Goal: Task Accomplishment & Management: Complete application form

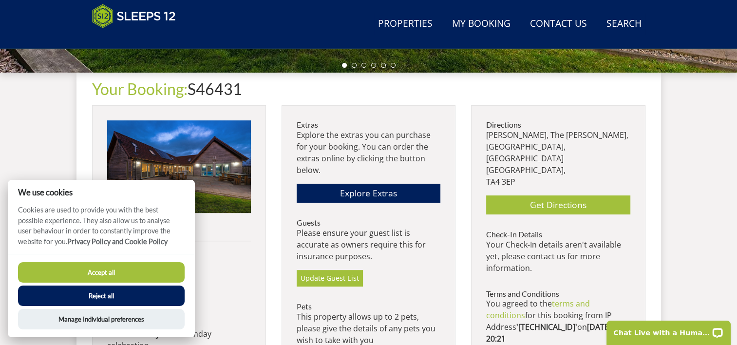
click at [103, 272] on button "Accept all" at bounding box center [101, 272] width 167 height 20
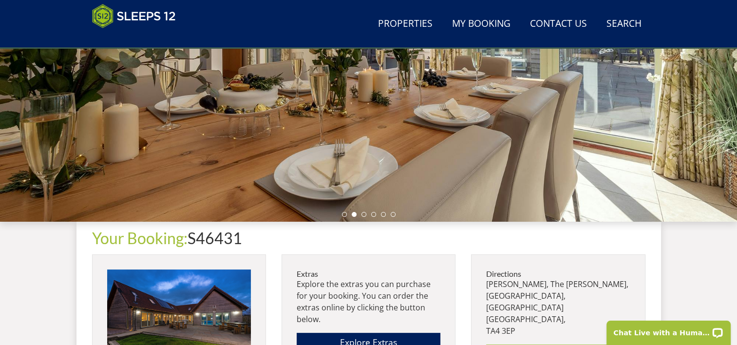
scroll to position [298, 0]
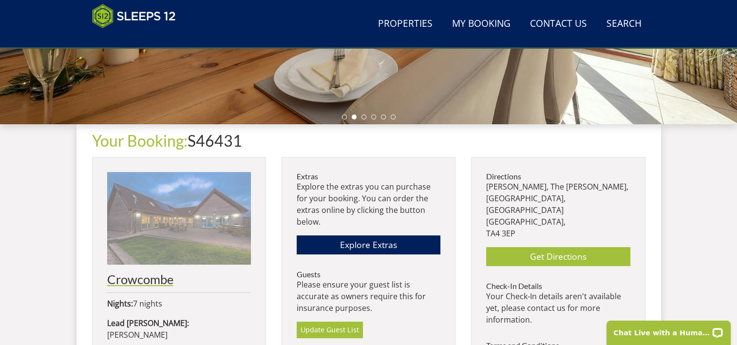
click at [185, 228] on img at bounding box center [179, 218] width 144 height 93
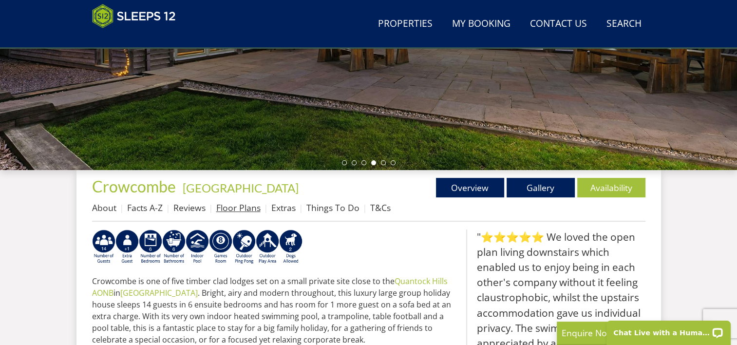
click at [246, 208] on link "Floor Plans" at bounding box center [238, 208] width 44 height 12
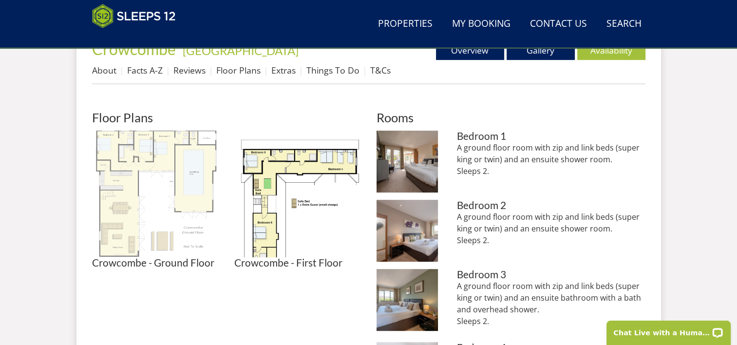
click at [139, 189] on img at bounding box center [155, 194] width 127 height 127
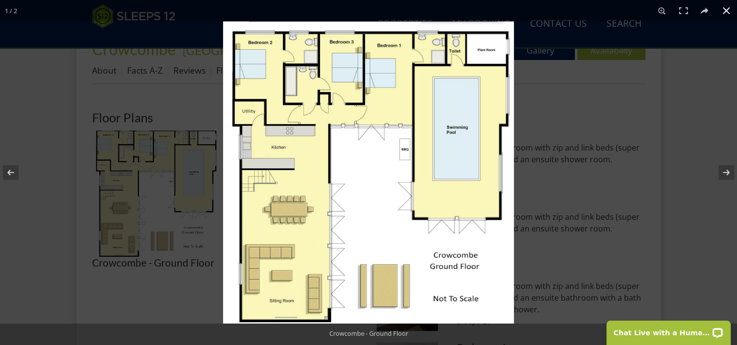
click at [724, 9] on button at bounding box center [726, 10] width 21 height 21
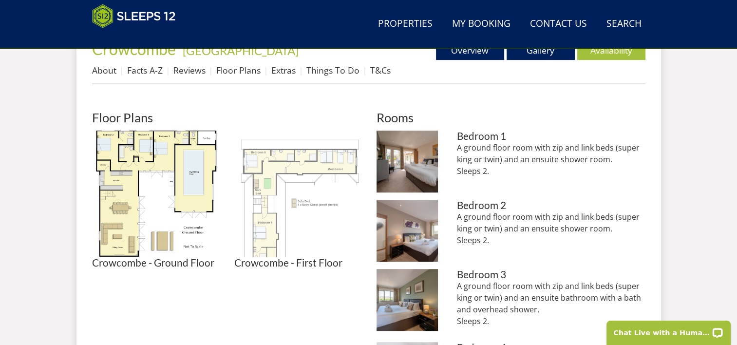
click at [328, 158] on img at bounding box center [297, 194] width 127 height 127
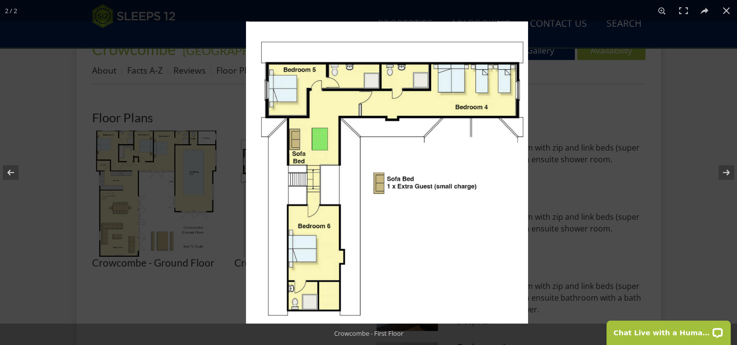
drag, startPoint x: 329, startPoint y: 159, endPoint x: 355, endPoint y: 181, distance: 34.2
click at [355, 181] on img at bounding box center [387, 172] width 282 height 302
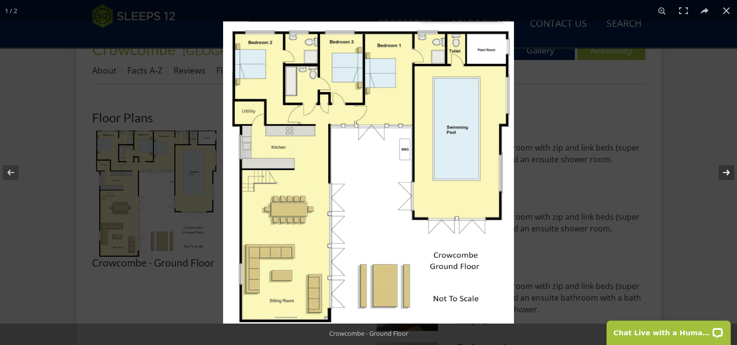
click at [727, 173] on button at bounding box center [720, 172] width 34 height 49
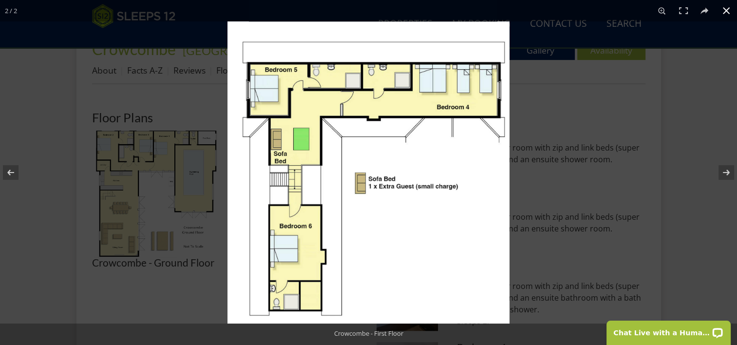
click at [729, 8] on button at bounding box center [726, 10] width 21 height 21
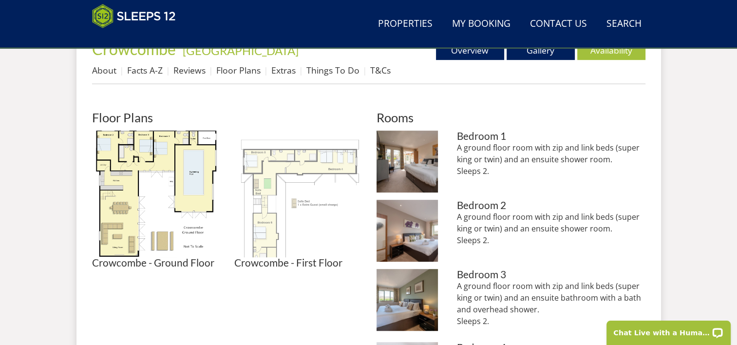
click at [295, 217] on img at bounding box center [297, 194] width 127 height 127
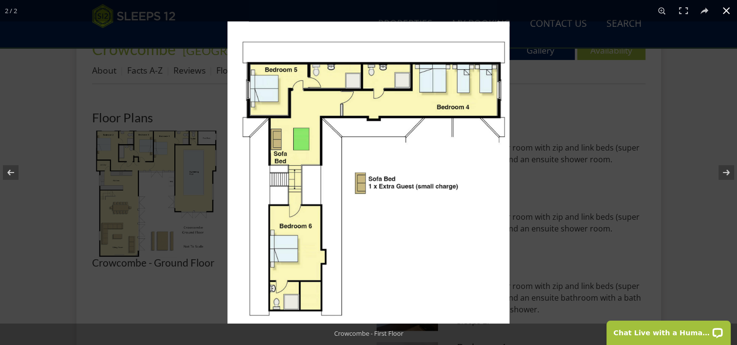
click at [723, 9] on button at bounding box center [726, 10] width 21 height 21
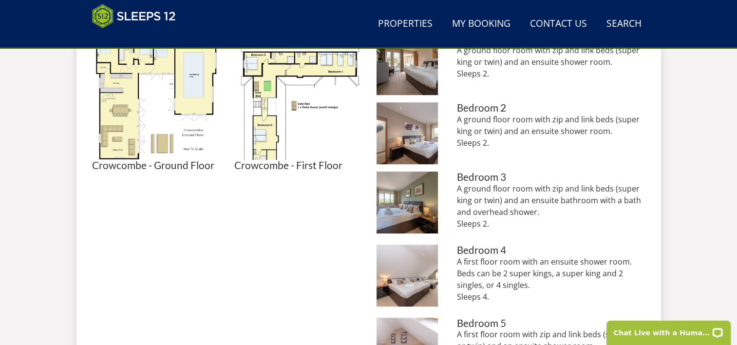
scroll to position [536, 0]
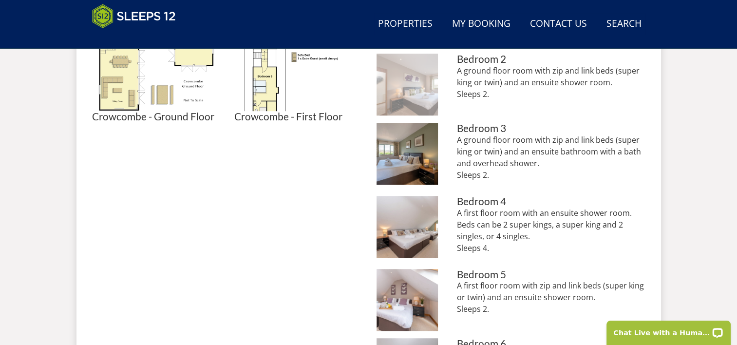
click at [403, 97] on img at bounding box center [408, 85] width 62 height 62
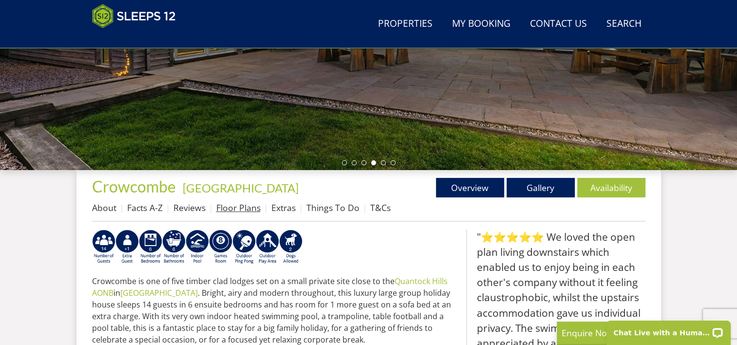
click at [235, 208] on link "Floor Plans" at bounding box center [238, 208] width 44 height 12
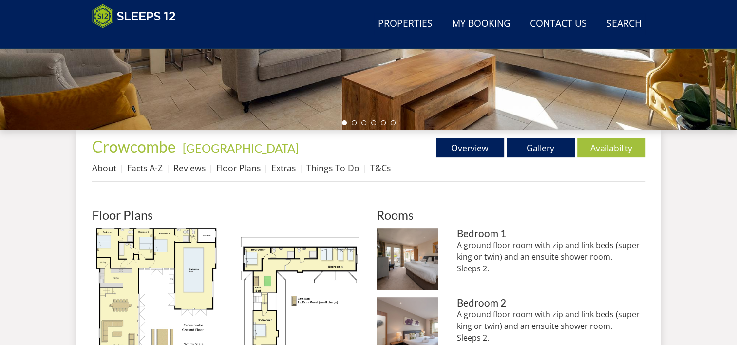
scroll to position [341, 0]
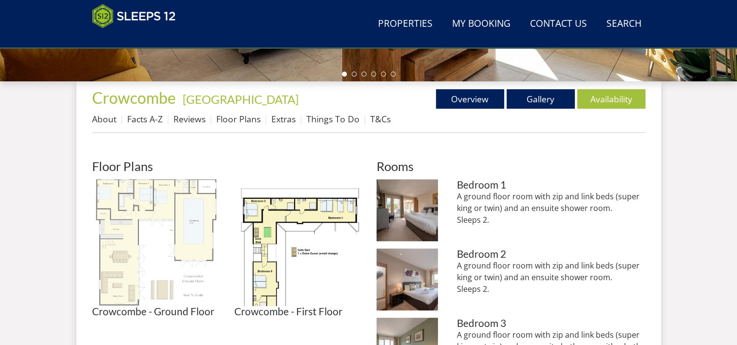
click at [134, 241] on img at bounding box center [155, 242] width 127 height 127
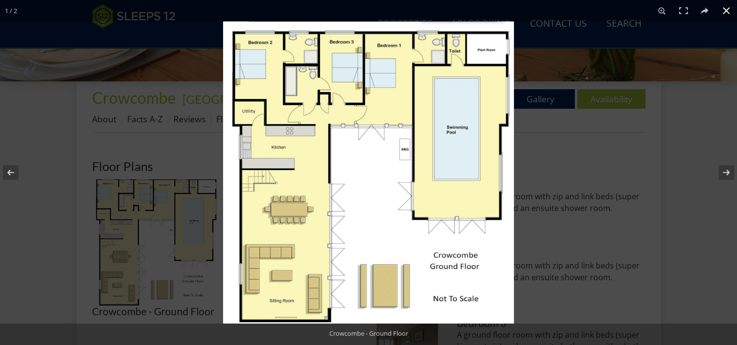
click at [724, 12] on button at bounding box center [726, 10] width 21 height 21
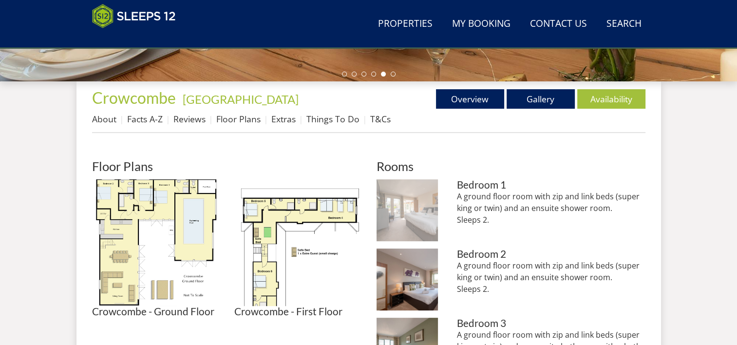
click at [407, 206] on img at bounding box center [408, 210] width 62 height 62
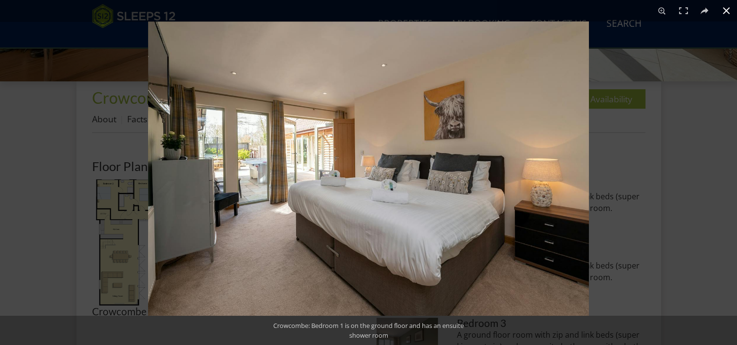
click at [652, 180] on div at bounding box center [516, 193] width 737 height 345
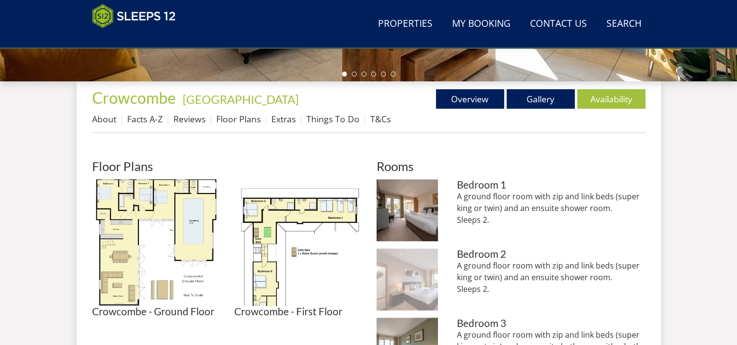
click at [428, 281] on img at bounding box center [408, 279] width 62 height 62
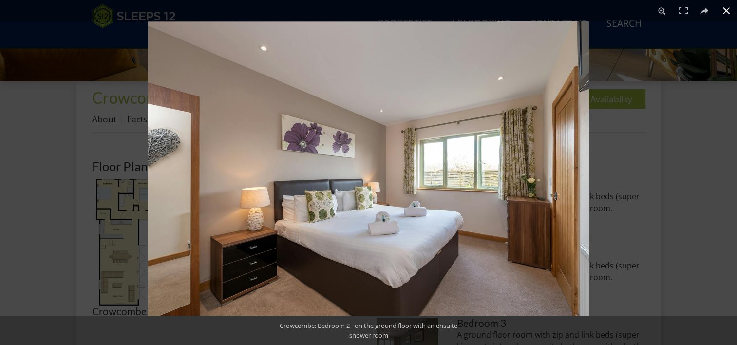
click at [727, 11] on button at bounding box center [726, 10] width 21 height 21
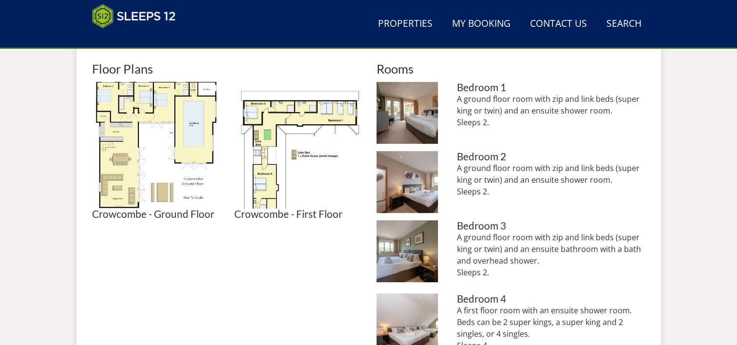
scroll to position [487, 0]
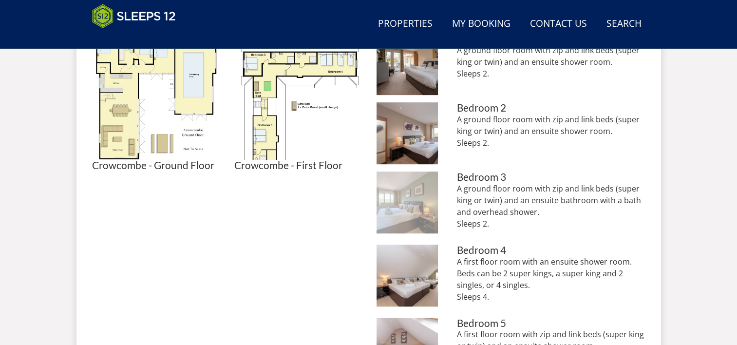
click at [417, 206] on img at bounding box center [408, 203] width 62 height 62
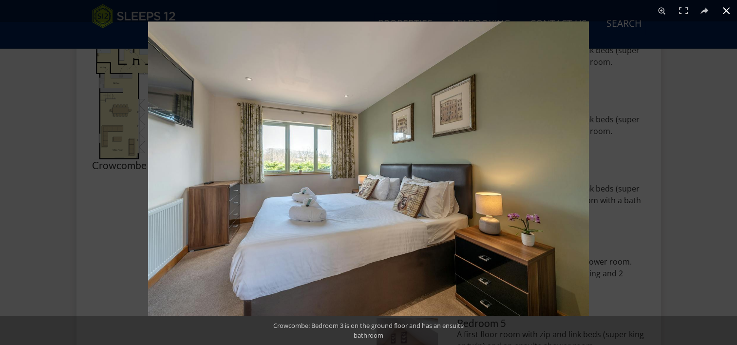
click at [724, 10] on button at bounding box center [726, 10] width 21 height 21
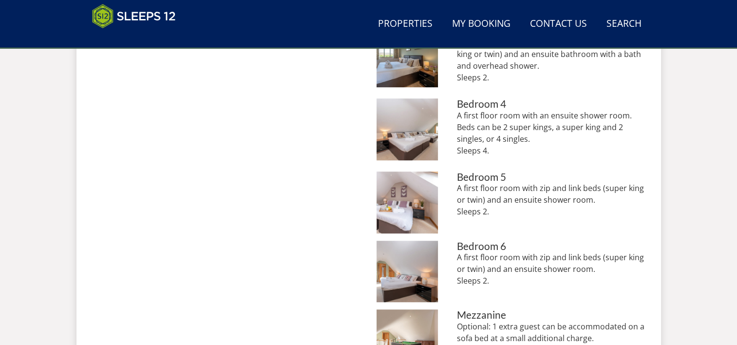
scroll to position [682, 0]
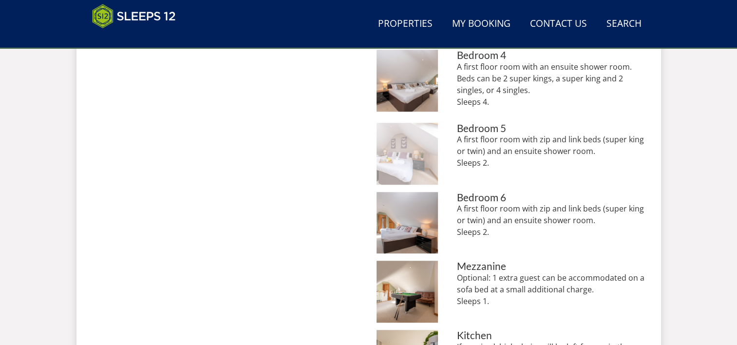
click at [430, 160] on img at bounding box center [408, 154] width 62 height 62
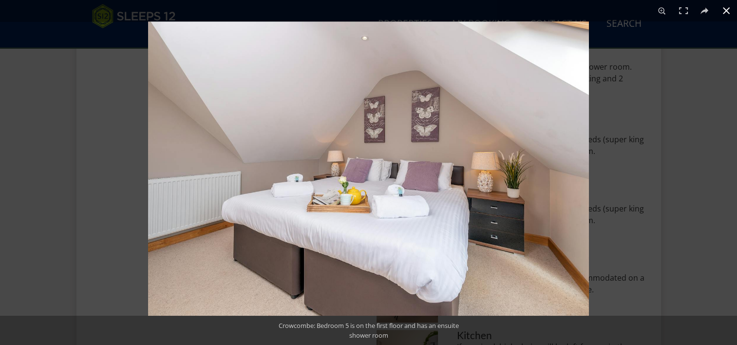
click at [724, 12] on button at bounding box center [726, 10] width 21 height 21
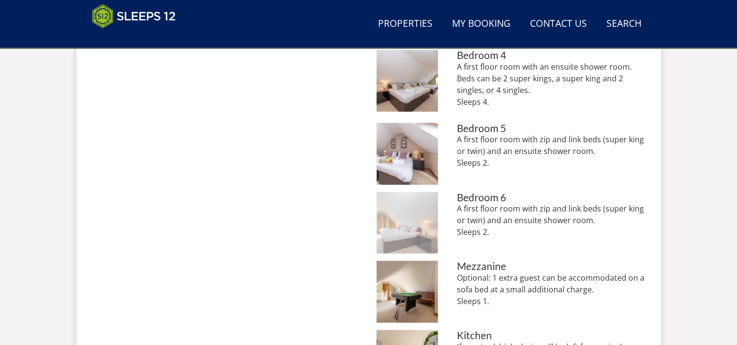
click at [398, 233] on img at bounding box center [408, 223] width 62 height 62
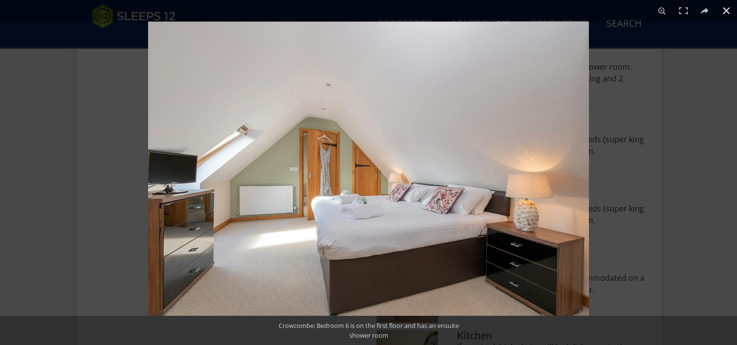
click at [725, 11] on button at bounding box center [726, 10] width 21 height 21
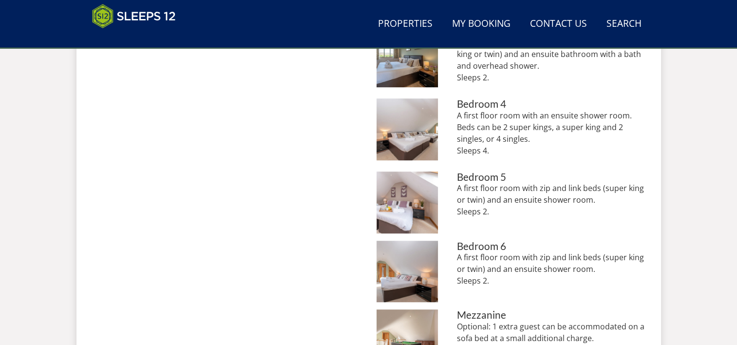
scroll to position [390, 0]
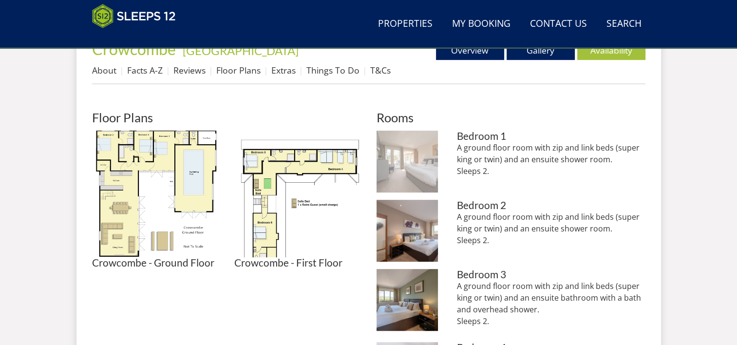
click at [417, 184] on img at bounding box center [408, 162] width 62 height 62
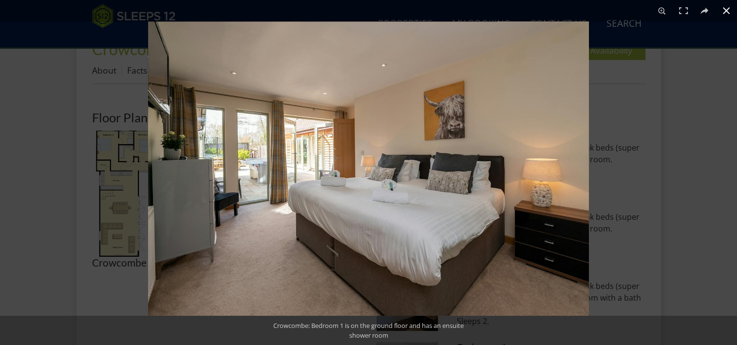
click at [726, 11] on button at bounding box center [726, 10] width 21 height 21
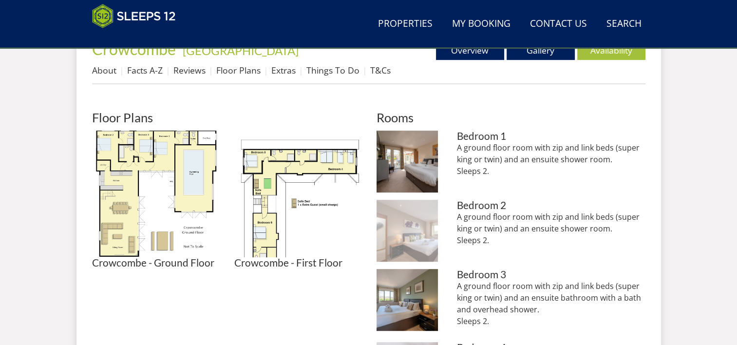
click at [424, 240] on img at bounding box center [408, 231] width 62 height 62
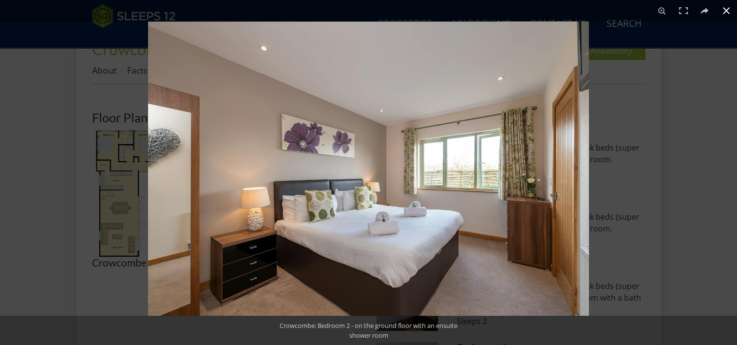
click at [725, 8] on button at bounding box center [726, 10] width 21 height 21
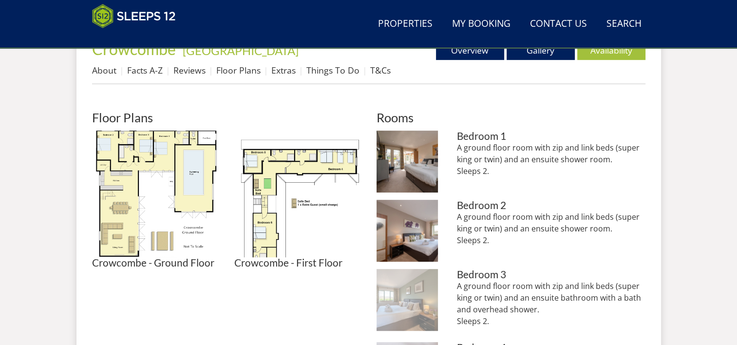
click at [419, 294] on img at bounding box center [408, 300] width 62 height 62
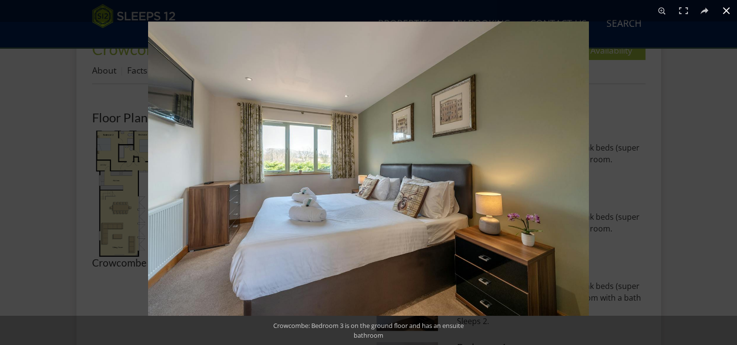
click at [724, 8] on button at bounding box center [726, 10] width 21 height 21
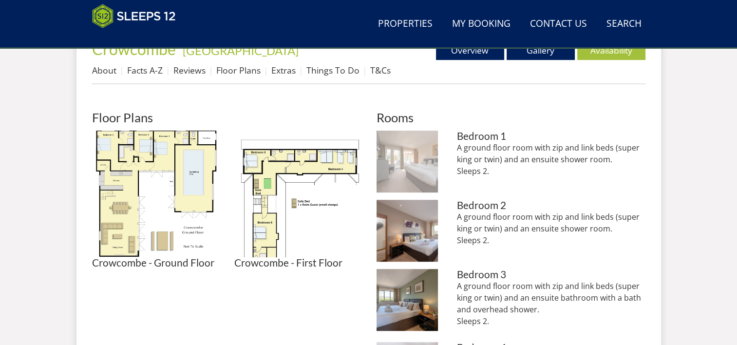
click at [415, 156] on img at bounding box center [408, 162] width 62 height 62
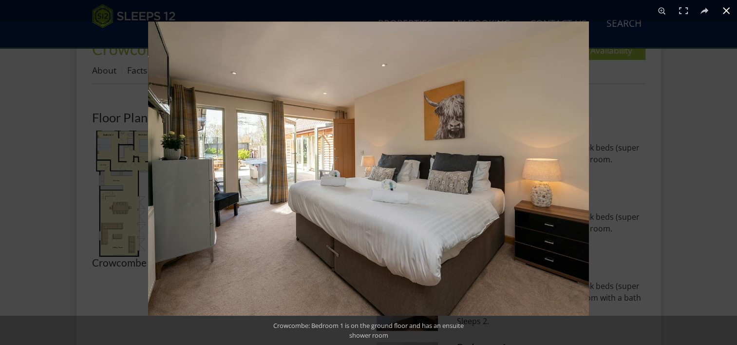
click at [726, 10] on button at bounding box center [726, 10] width 21 height 21
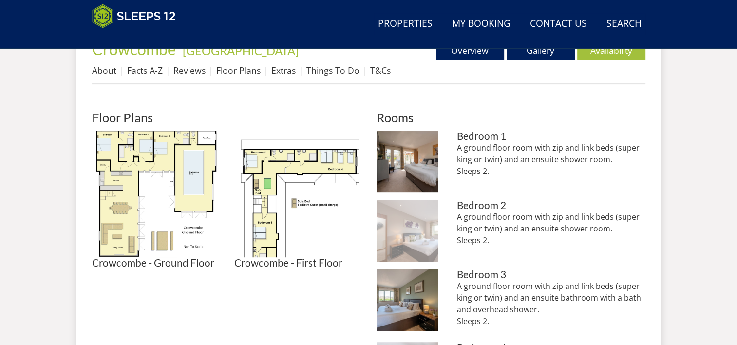
click at [407, 217] on img at bounding box center [408, 231] width 62 height 62
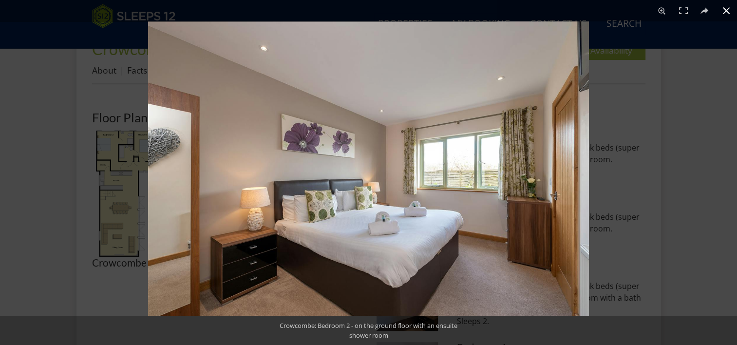
click at [725, 10] on button at bounding box center [726, 10] width 21 height 21
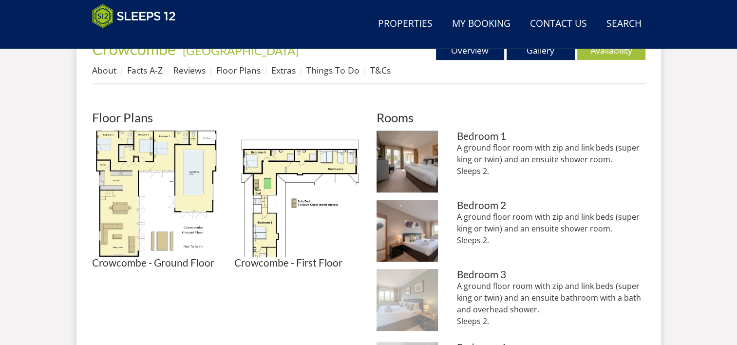
click at [405, 297] on img at bounding box center [408, 300] width 62 height 62
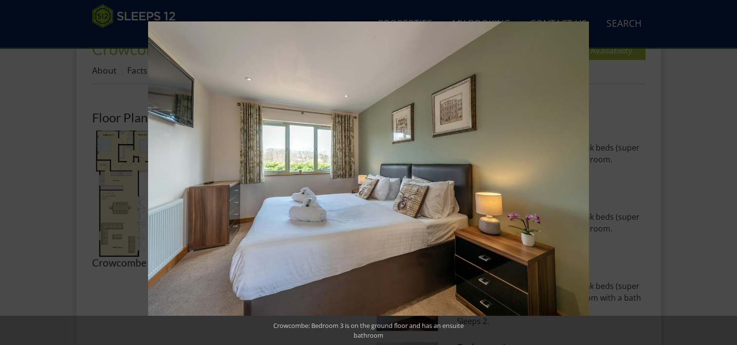
click at [728, 13] on button at bounding box center [726, 10] width 21 height 21
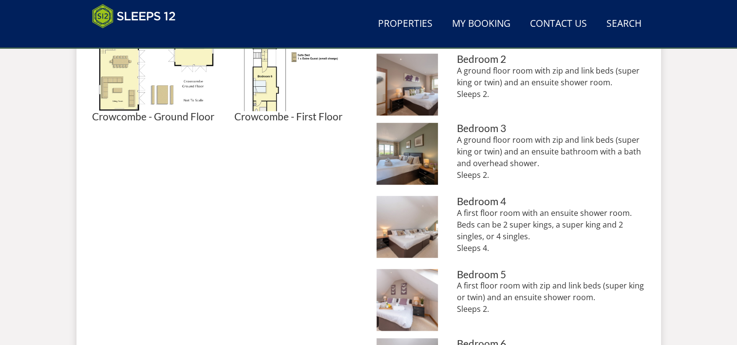
scroll to position [585, 0]
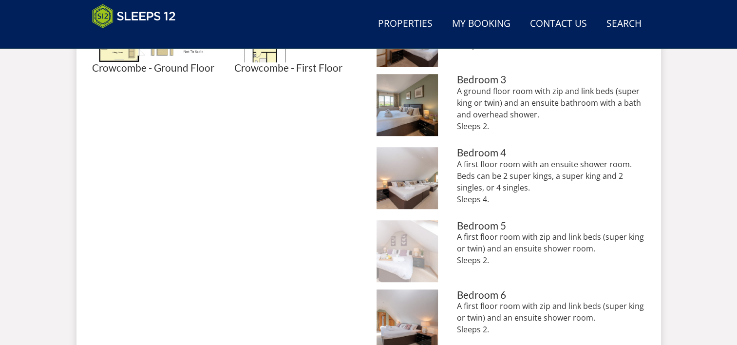
click at [413, 251] on img at bounding box center [408, 251] width 62 height 62
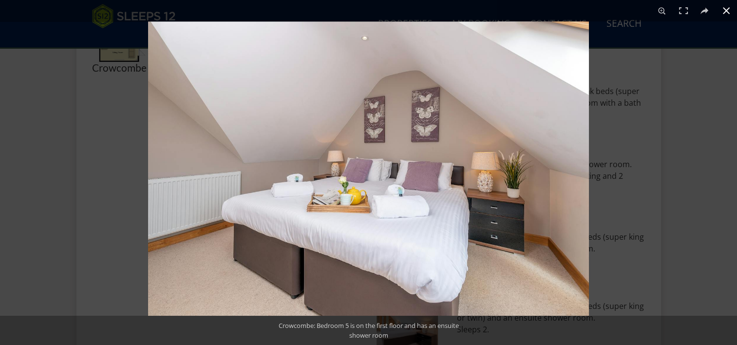
click at [724, 12] on button at bounding box center [726, 10] width 21 height 21
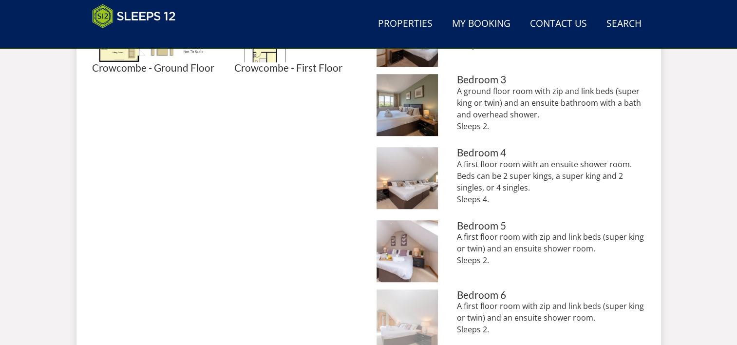
click at [414, 305] on img at bounding box center [408, 320] width 62 height 62
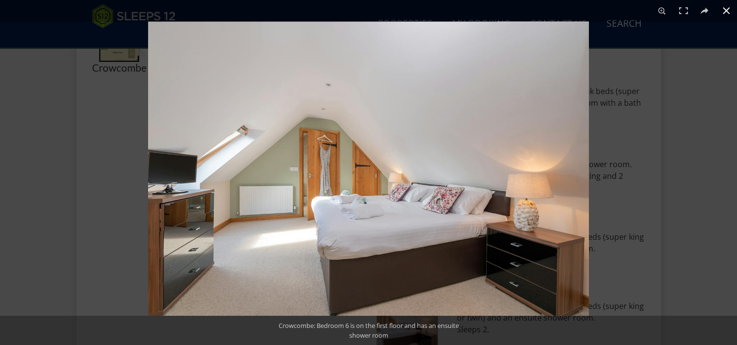
click at [725, 11] on button at bounding box center [726, 10] width 21 height 21
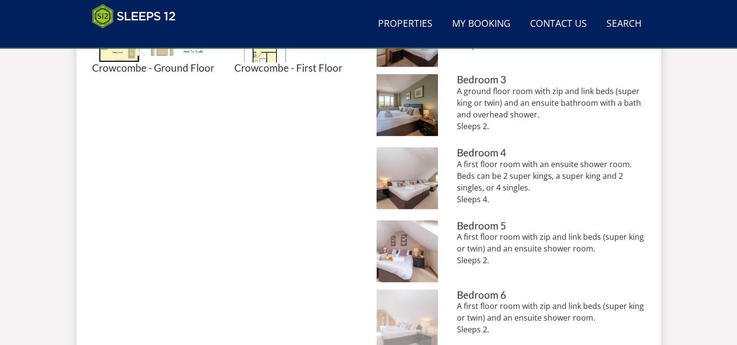
click at [407, 321] on img at bounding box center [408, 320] width 62 height 62
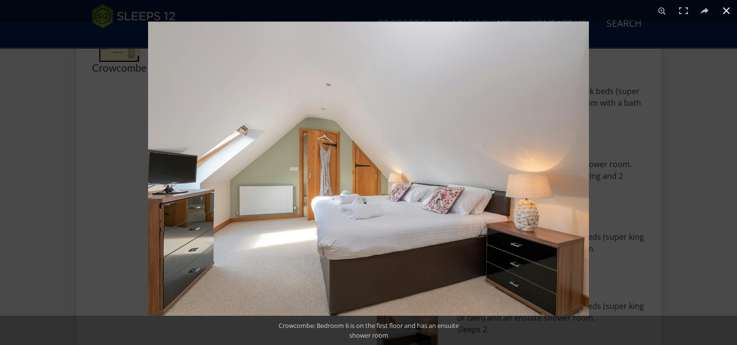
click at [724, 13] on button at bounding box center [726, 10] width 21 height 21
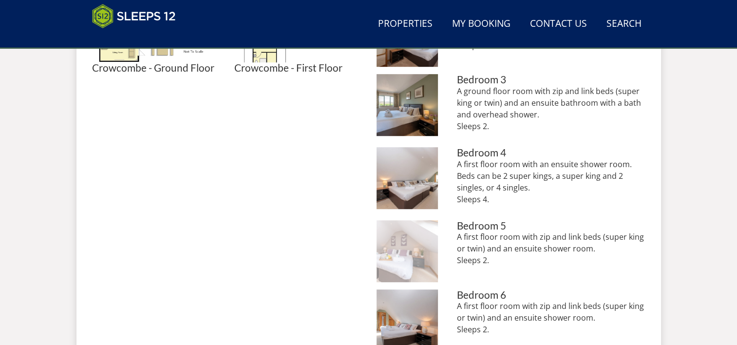
click at [403, 263] on img at bounding box center [408, 251] width 62 height 62
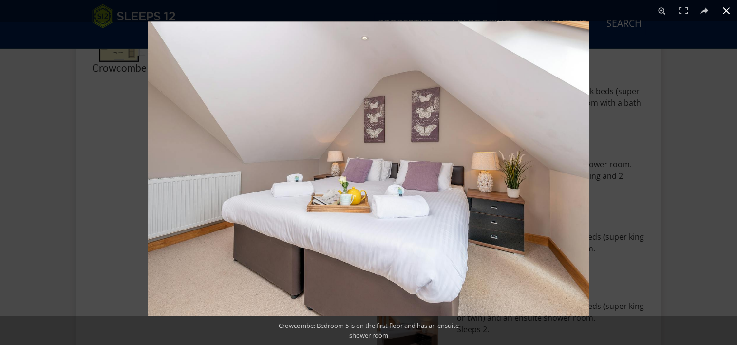
click at [727, 12] on button at bounding box center [726, 10] width 21 height 21
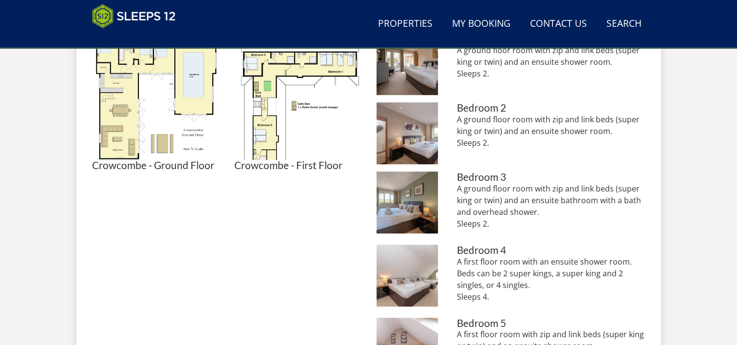
scroll to position [438, 0]
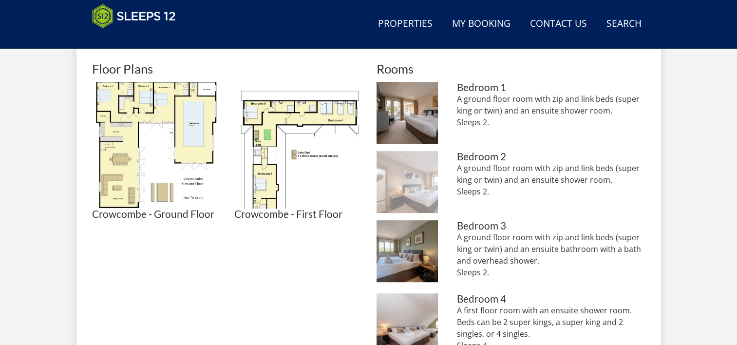
click at [401, 185] on img at bounding box center [408, 182] width 62 height 62
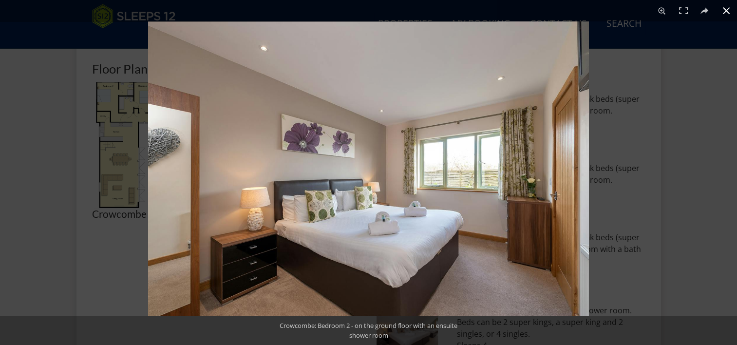
click at [727, 9] on button at bounding box center [726, 10] width 21 height 21
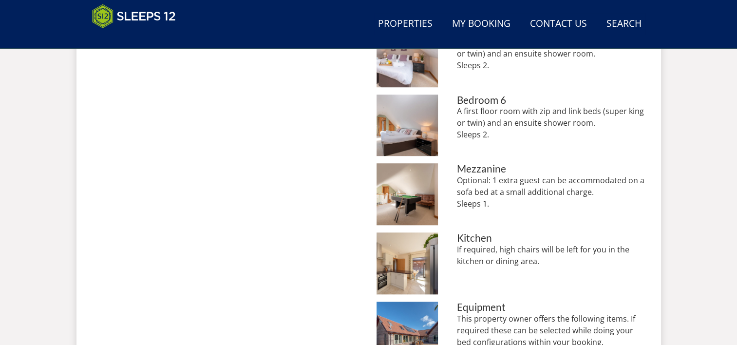
scroll to position [682, 0]
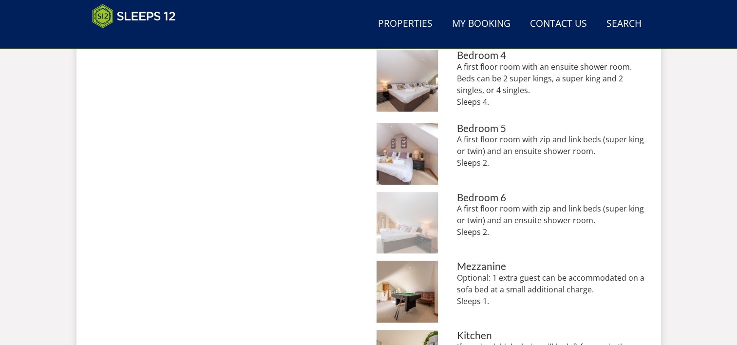
click at [425, 222] on img at bounding box center [408, 223] width 62 height 62
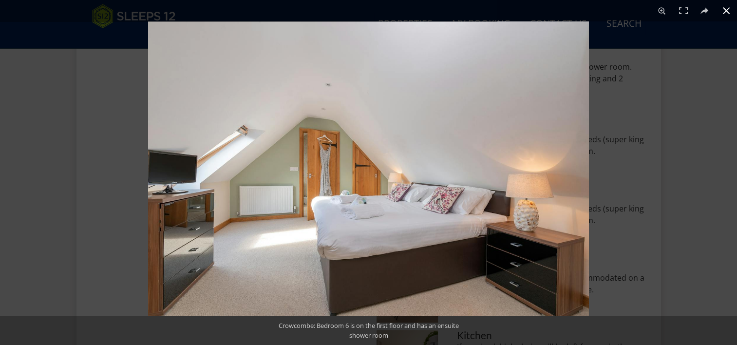
click at [722, 10] on button at bounding box center [726, 10] width 21 height 21
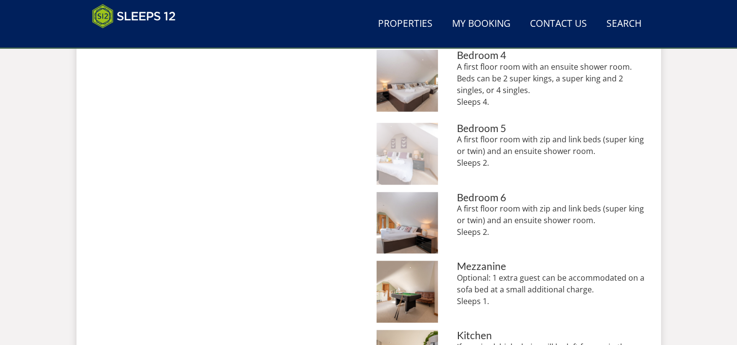
click at [413, 151] on img at bounding box center [408, 154] width 62 height 62
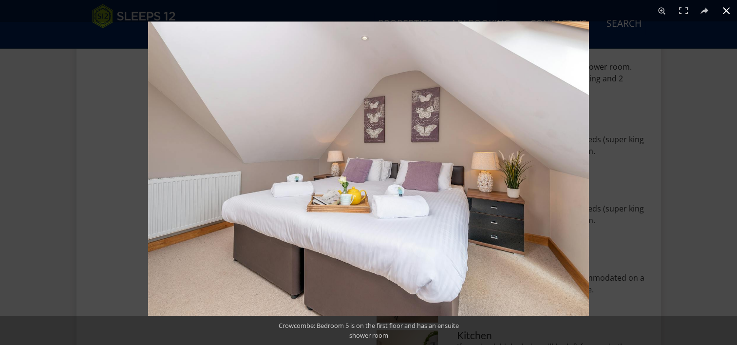
click at [726, 12] on button at bounding box center [726, 10] width 21 height 21
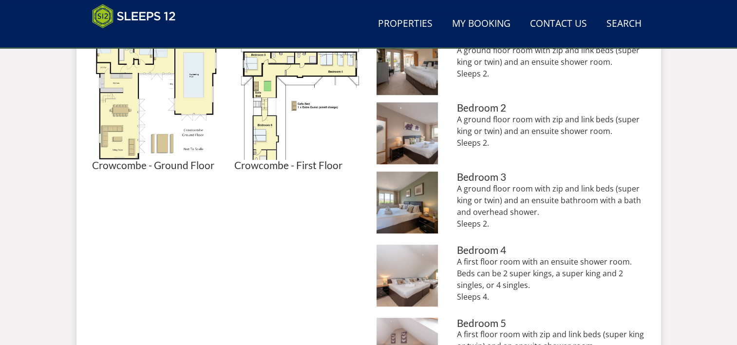
scroll to position [438, 0]
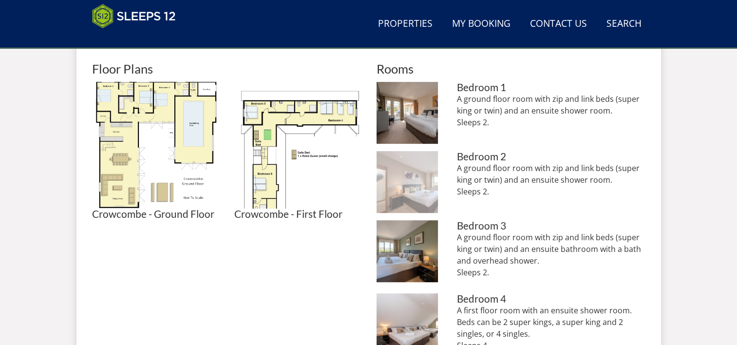
click at [405, 190] on img at bounding box center [408, 182] width 62 height 62
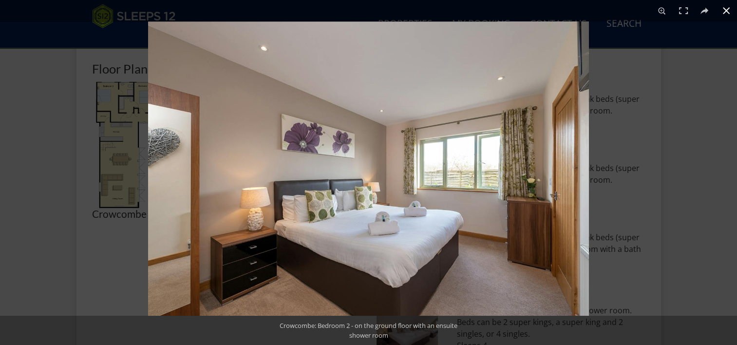
click at [725, 12] on button at bounding box center [726, 10] width 21 height 21
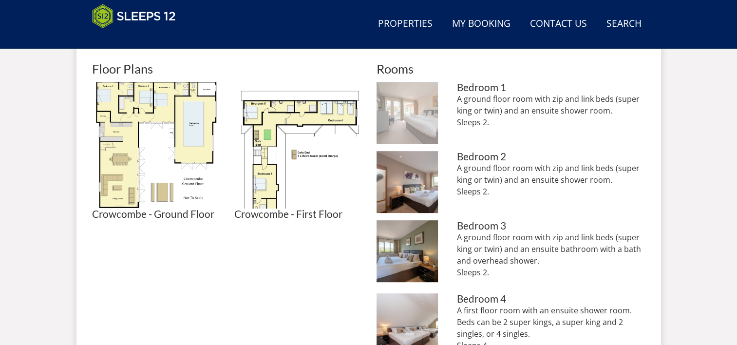
click at [409, 114] on img at bounding box center [408, 113] width 62 height 62
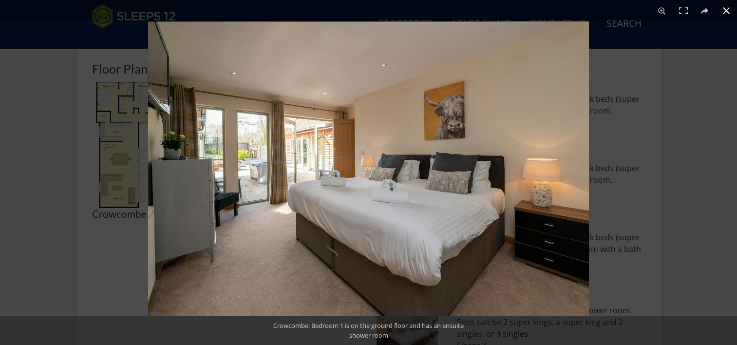
click at [727, 10] on button at bounding box center [726, 10] width 21 height 21
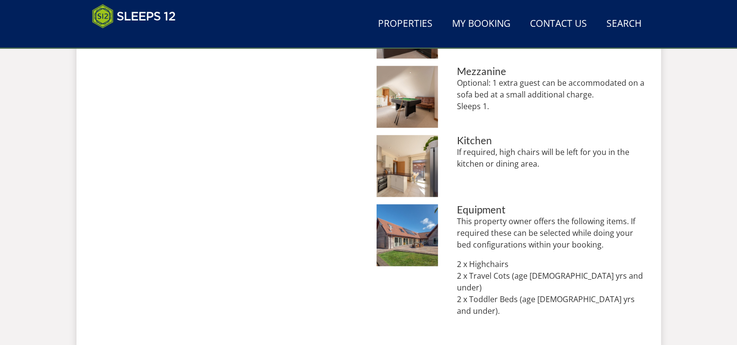
scroll to position [780, 0]
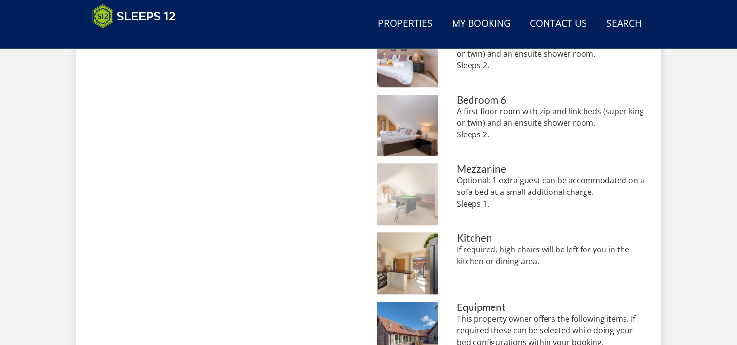
click at [406, 193] on img at bounding box center [408, 194] width 62 height 62
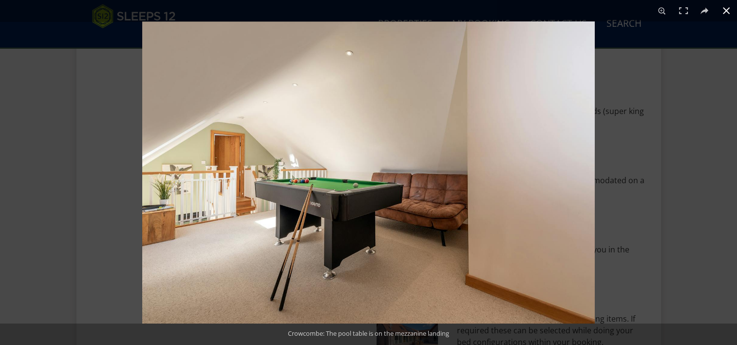
click at [725, 12] on button at bounding box center [726, 10] width 21 height 21
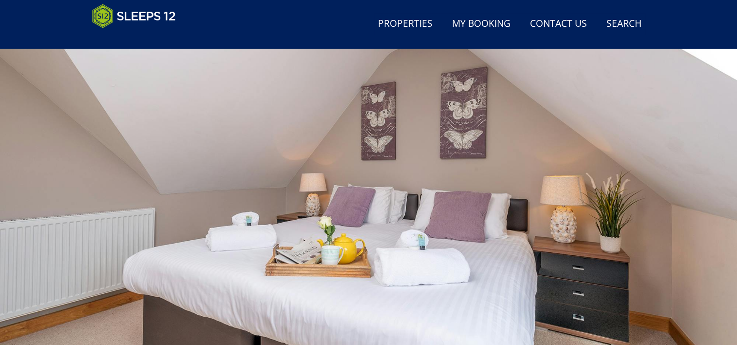
scroll to position [244, 0]
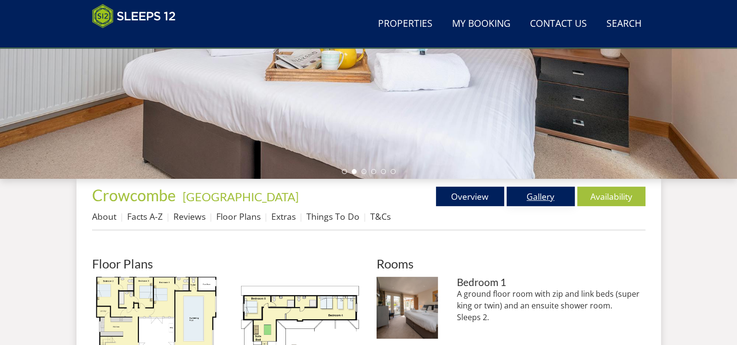
click at [526, 199] on link "Gallery" at bounding box center [541, 196] width 68 height 19
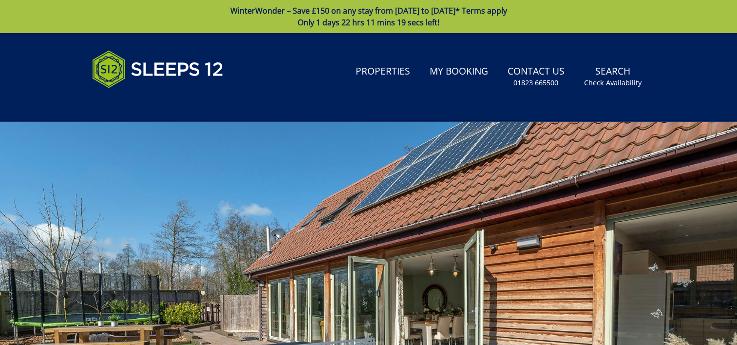
click at [193, 232] on div at bounding box center [368, 291] width 737 height 341
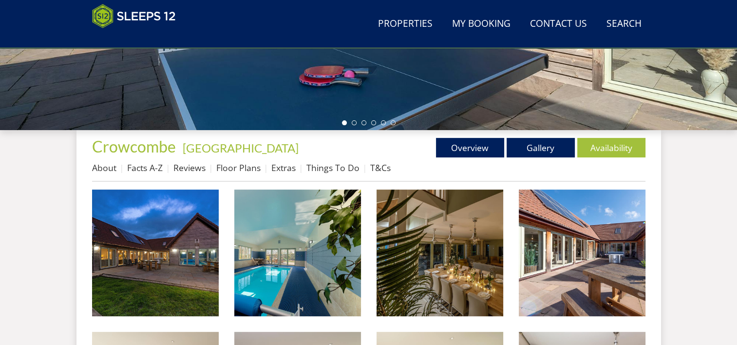
scroll to position [341, 0]
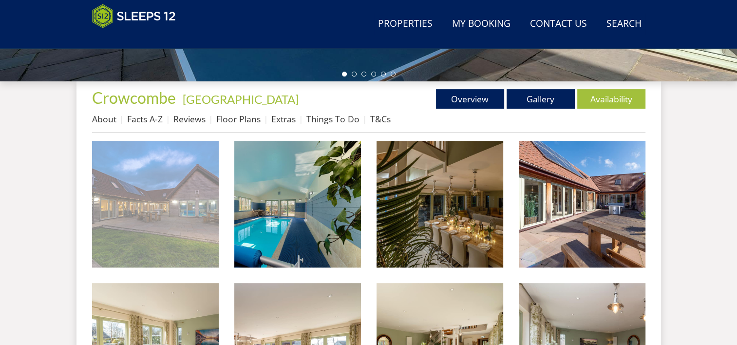
click at [140, 238] on img at bounding box center [155, 204] width 127 height 127
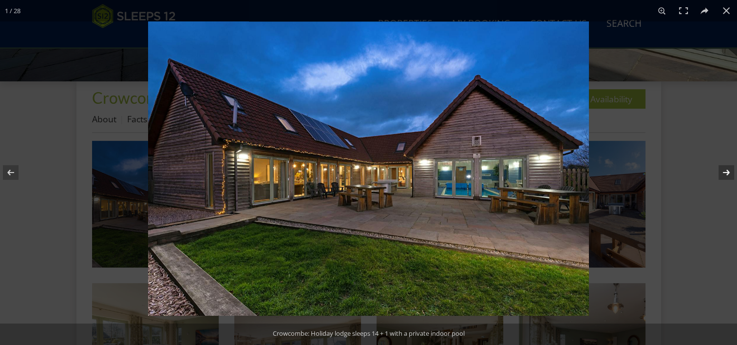
click at [723, 173] on button at bounding box center [720, 172] width 34 height 49
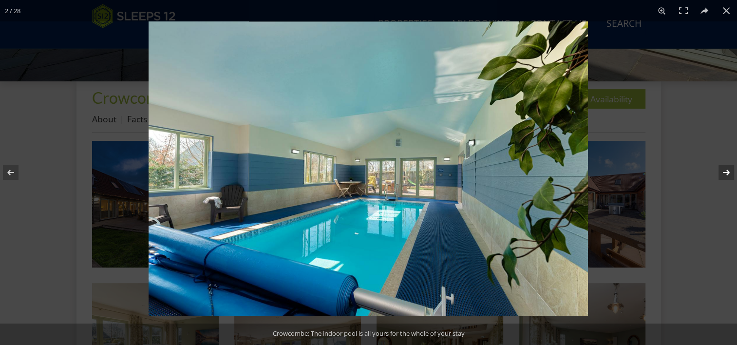
click at [723, 173] on button at bounding box center [720, 172] width 34 height 49
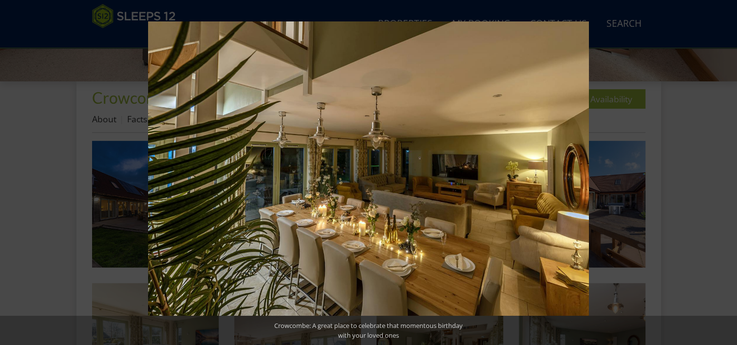
click at [723, 173] on button at bounding box center [720, 172] width 34 height 49
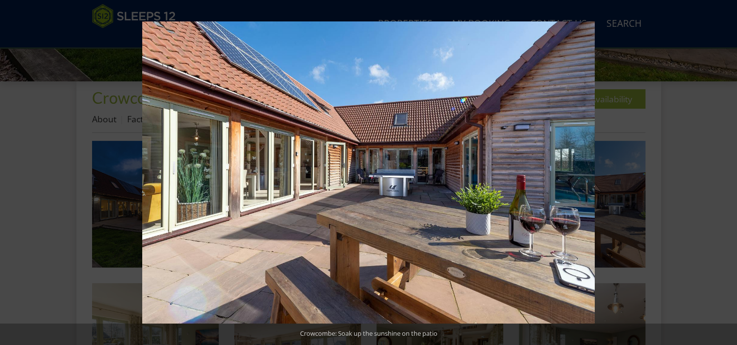
click at [723, 173] on button at bounding box center [720, 172] width 34 height 49
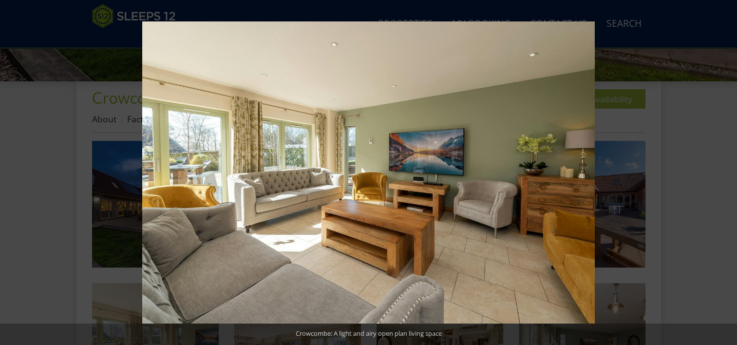
click at [723, 173] on button at bounding box center [720, 172] width 34 height 49
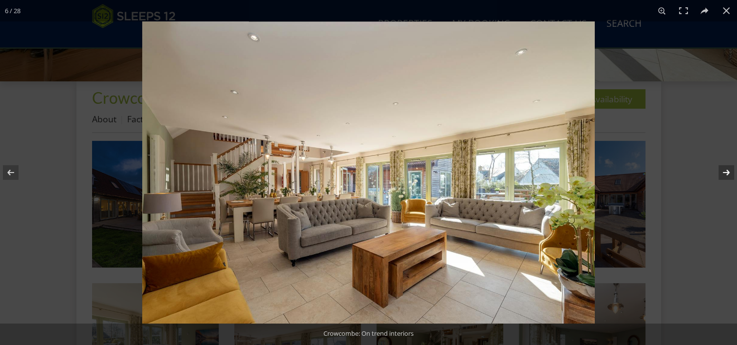
click at [725, 174] on button at bounding box center [720, 172] width 34 height 49
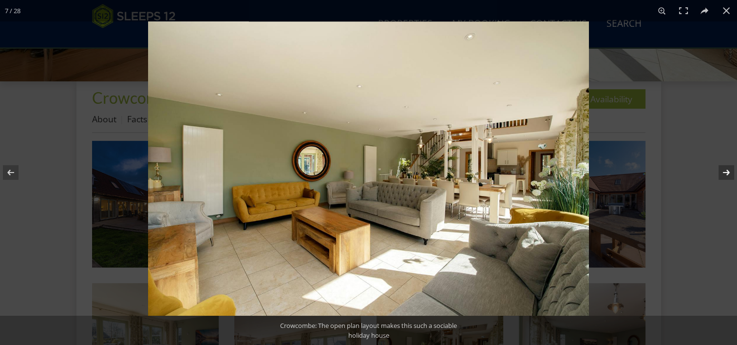
click at [725, 174] on button at bounding box center [720, 172] width 34 height 49
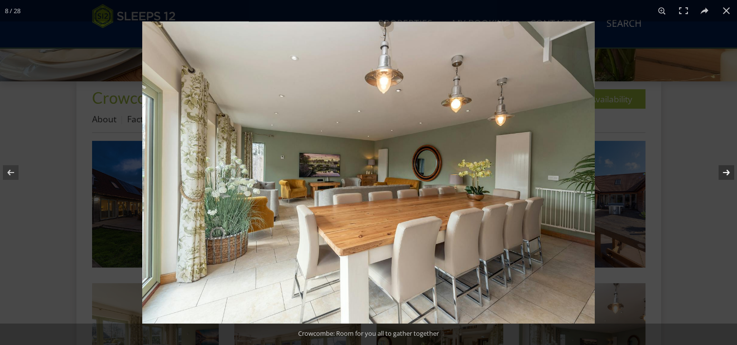
click at [725, 174] on button at bounding box center [720, 172] width 34 height 49
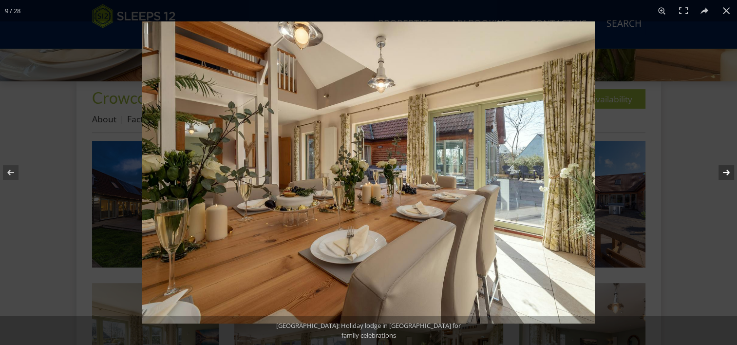
click at [725, 174] on button at bounding box center [720, 172] width 34 height 49
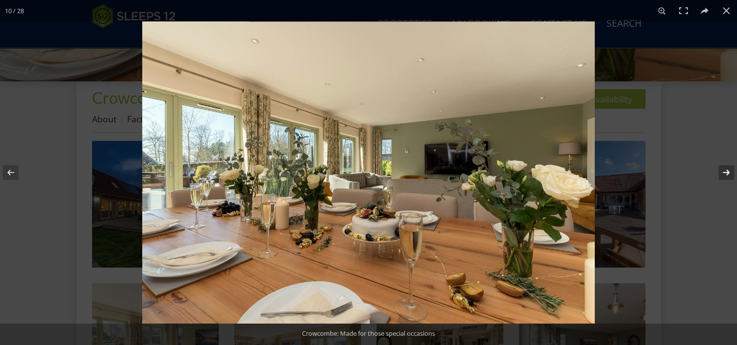
click at [725, 174] on button at bounding box center [720, 172] width 34 height 49
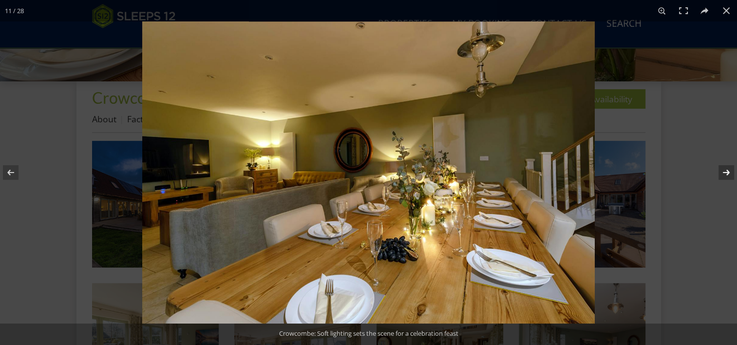
click at [725, 174] on button at bounding box center [720, 172] width 34 height 49
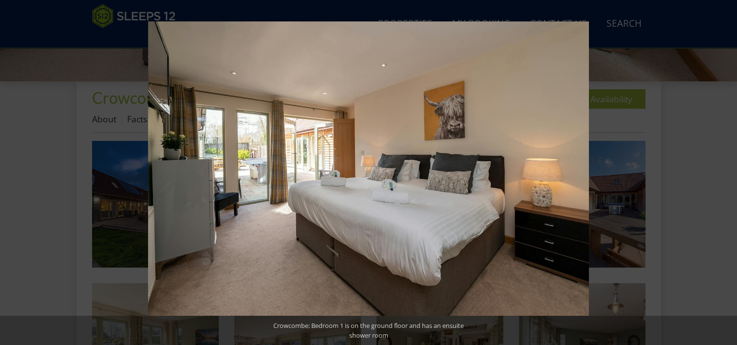
click at [725, 174] on button at bounding box center [720, 172] width 34 height 49
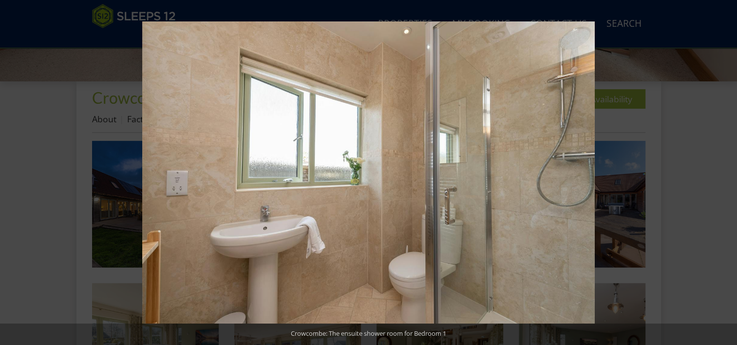
click at [725, 174] on button at bounding box center [720, 172] width 34 height 49
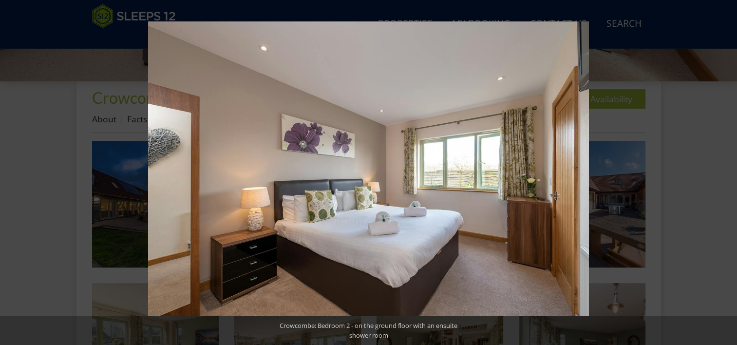
click at [725, 174] on button at bounding box center [720, 172] width 34 height 49
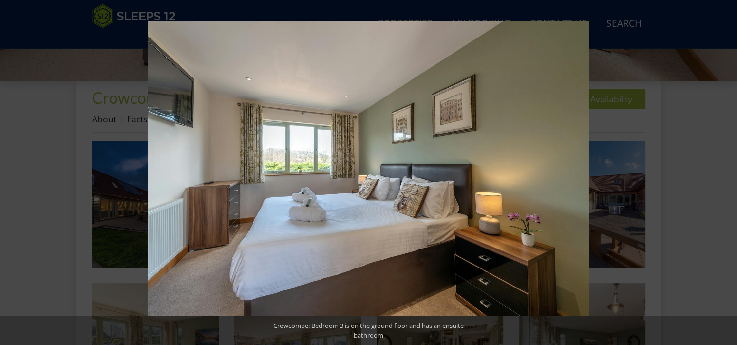
click at [725, 174] on button at bounding box center [720, 172] width 34 height 49
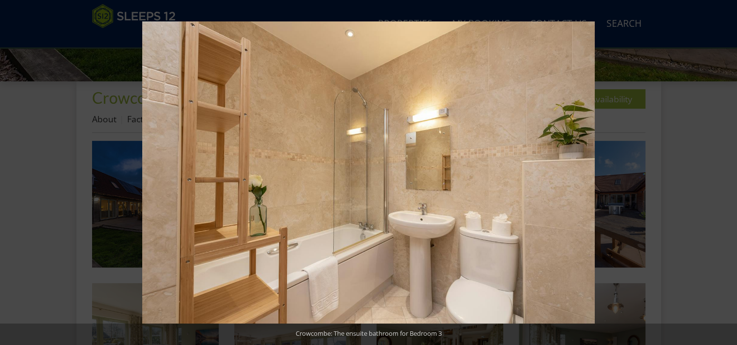
click at [725, 174] on button at bounding box center [720, 172] width 34 height 49
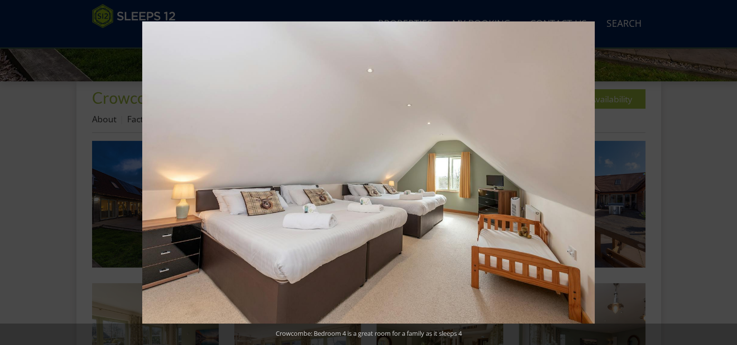
click at [725, 174] on button at bounding box center [720, 172] width 34 height 49
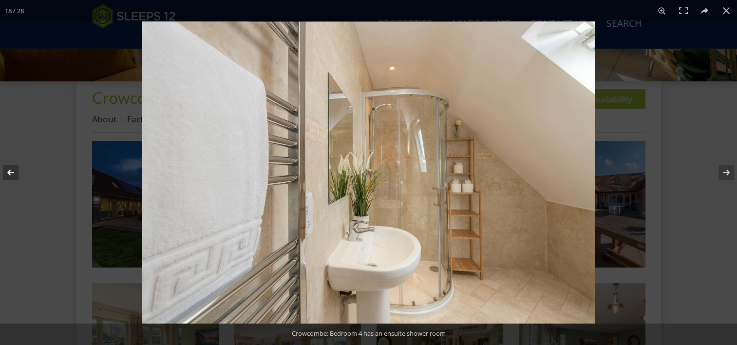
click at [4, 172] on button at bounding box center [17, 172] width 34 height 49
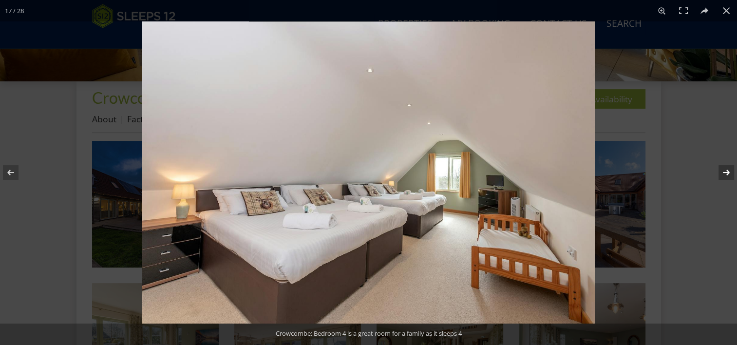
click at [726, 172] on button at bounding box center [720, 172] width 34 height 49
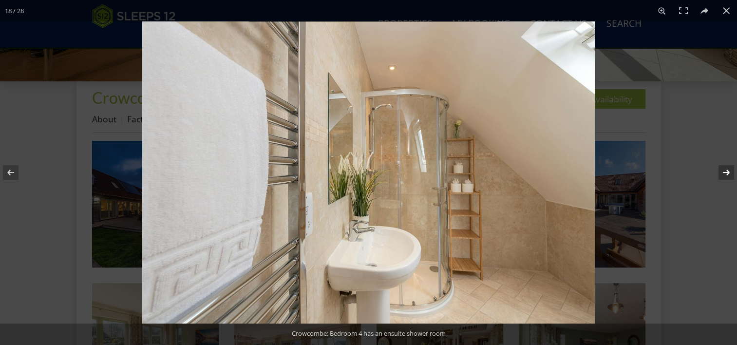
click at [725, 172] on button at bounding box center [720, 172] width 34 height 49
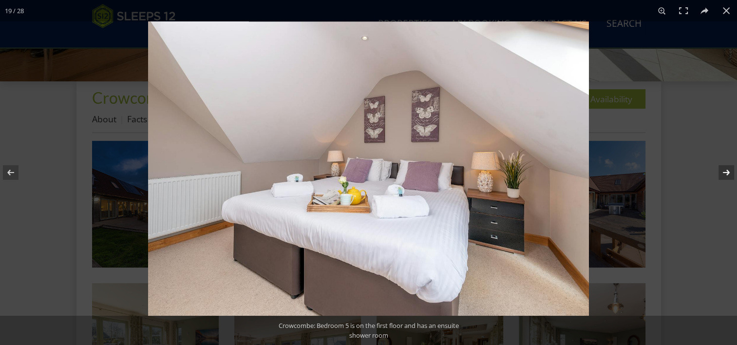
click at [725, 172] on button at bounding box center [720, 172] width 34 height 49
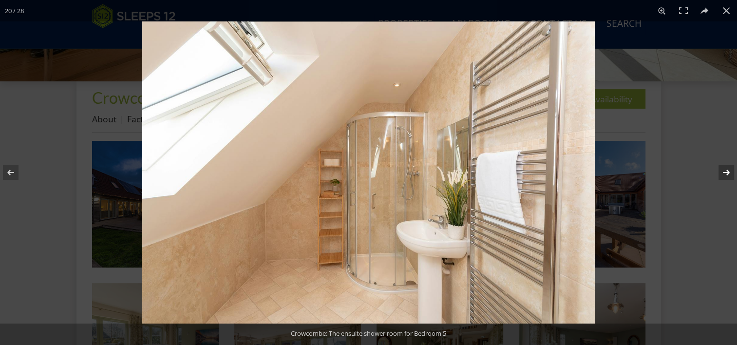
click at [725, 172] on button at bounding box center [720, 172] width 34 height 49
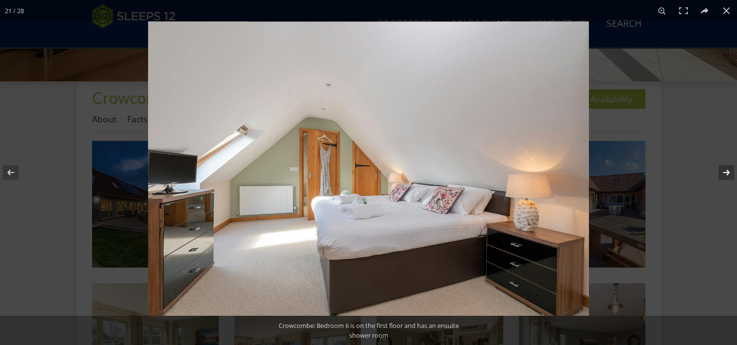
click at [725, 172] on button at bounding box center [720, 172] width 34 height 49
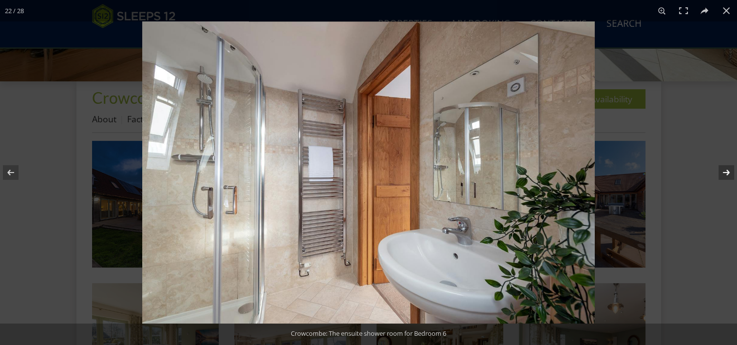
click at [725, 172] on button at bounding box center [720, 172] width 34 height 49
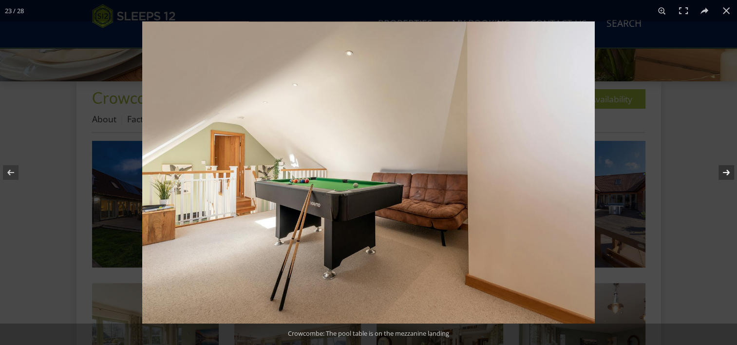
click at [725, 172] on button at bounding box center [720, 172] width 34 height 49
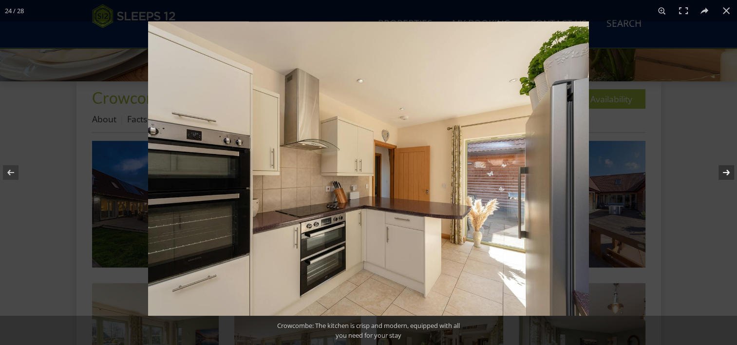
click at [725, 172] on button at bounding box center [720, 172] width 34 height 49
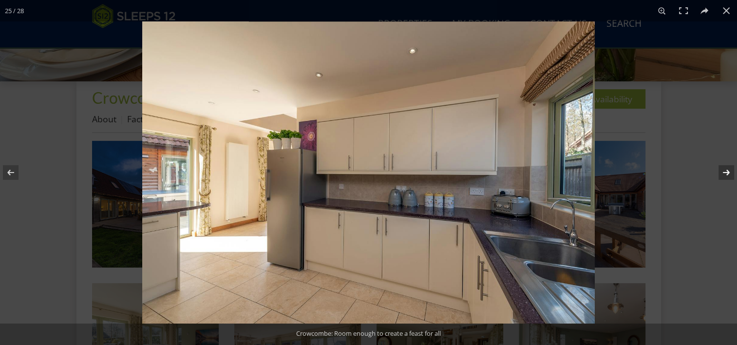
click at [725, 172] on button at bounding box center [720, 172] width 34 height 49
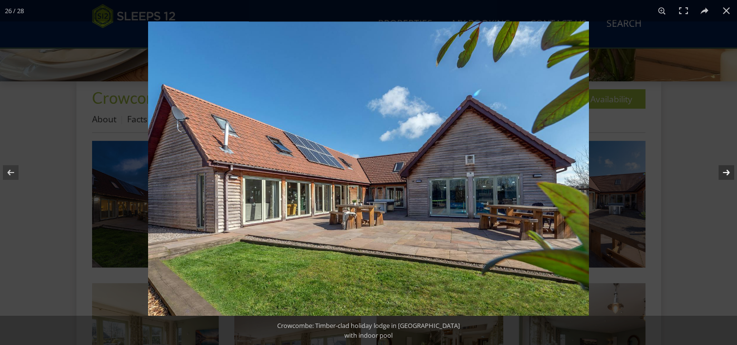
click at [725, 172] on button at bounding box center [720, 172] width 34 height 49
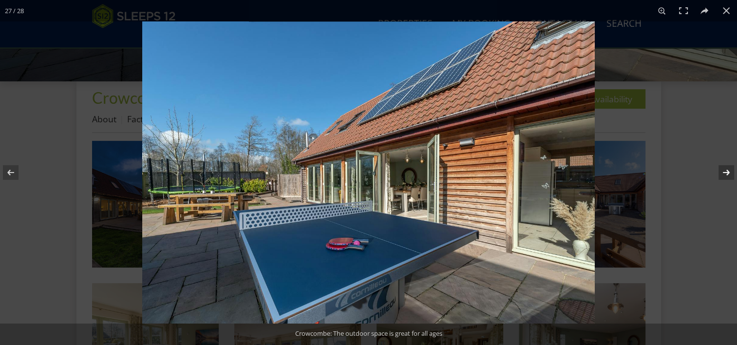
click at [725, 172] on button at bounding box center [720, 172] width 34 height 49
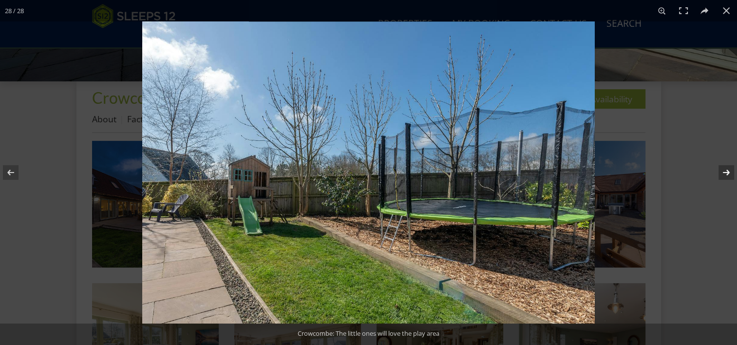
click at [725, 172] on button at bounding box center [720, 172] width 34 height 49
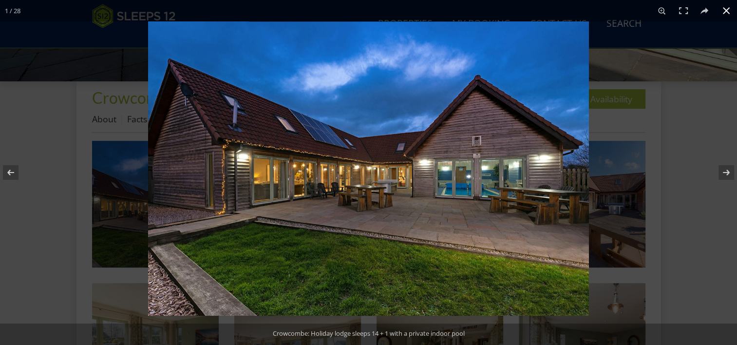
click at [729, 15] on button at bounding box center [726, 10] width 21 height 21
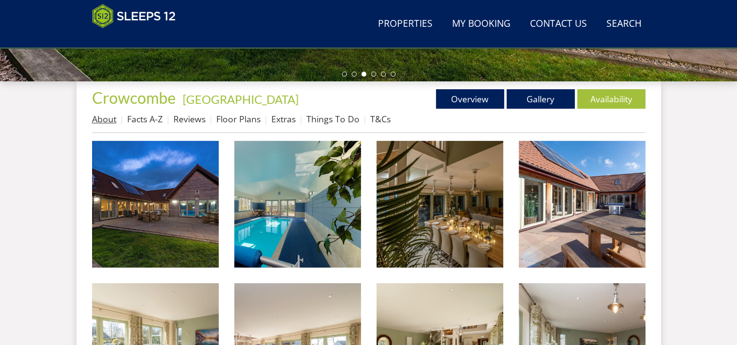
click at [106, 117] on link "About" at bounding box center [104, 119] width 24 height 12
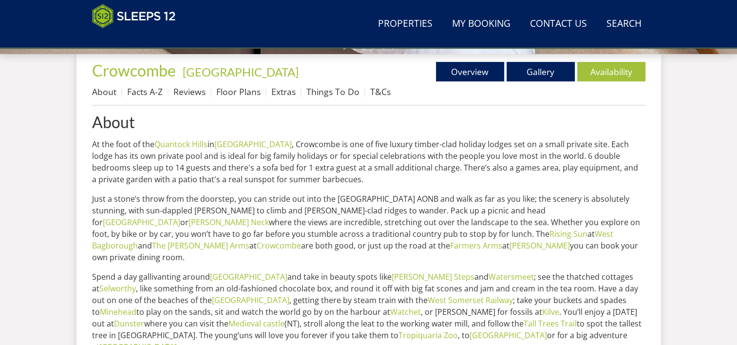
scroll to position [222, 0]
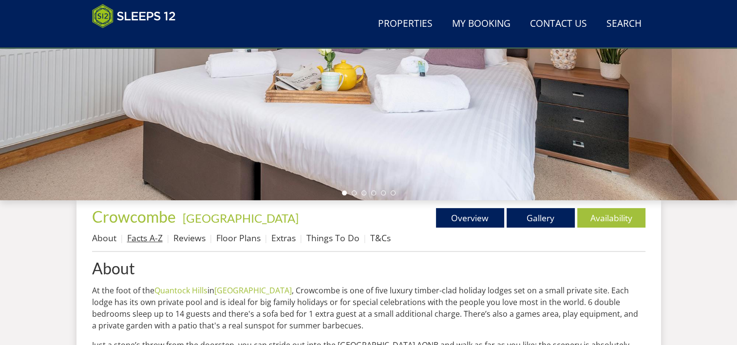
click at [146, 238] on link "Facts A-Z" at bounding box center [145, 238] width 36 height 12
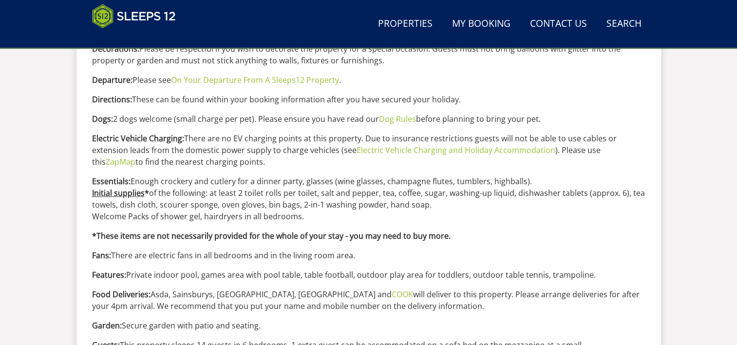
scroll to position [244, 0]
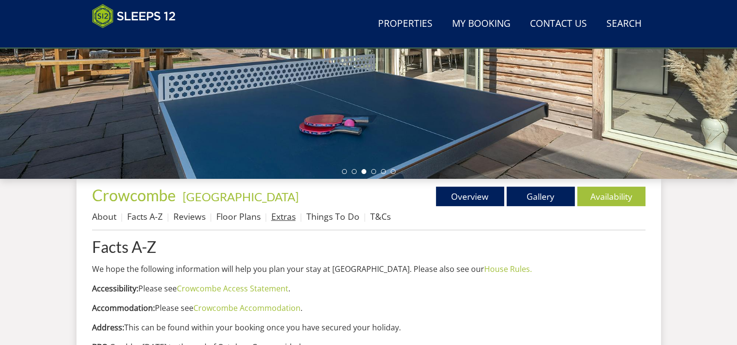
click at [283, 220] on link "Extras" at bounding box center [283, 216] width 24 height 12
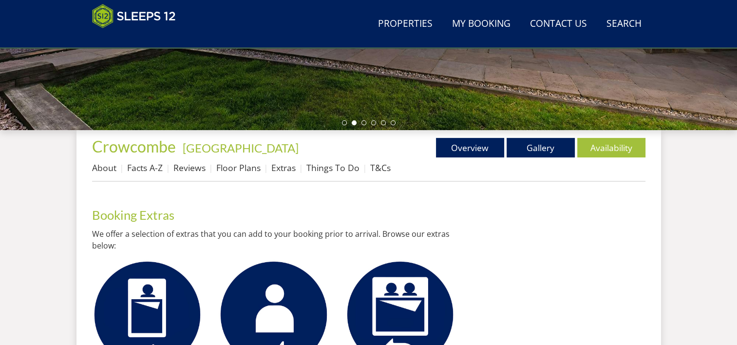
scroll to position [341, 0]
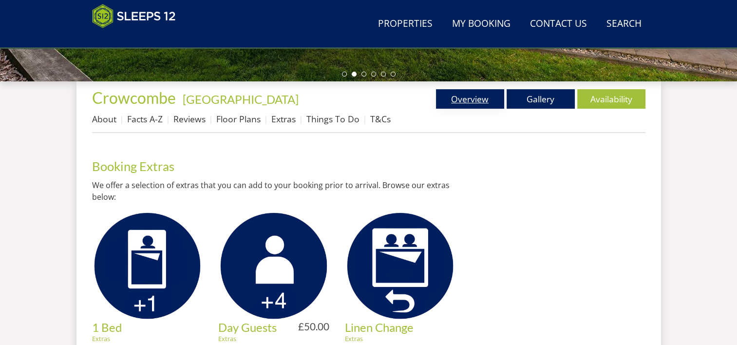
click at [468, 98] on link "Overview" at bounding box center [470, 98] width 68 height 19
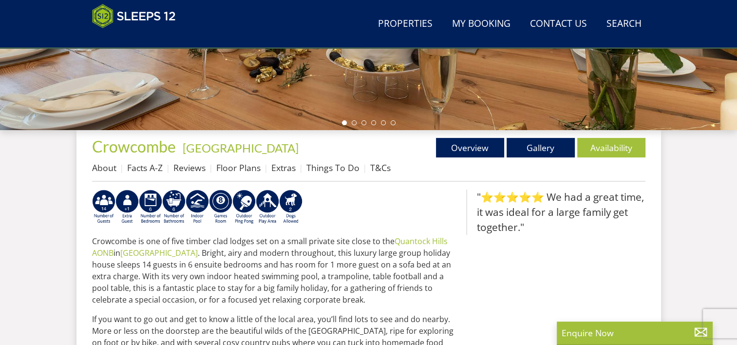
scroll to position [341, 0]
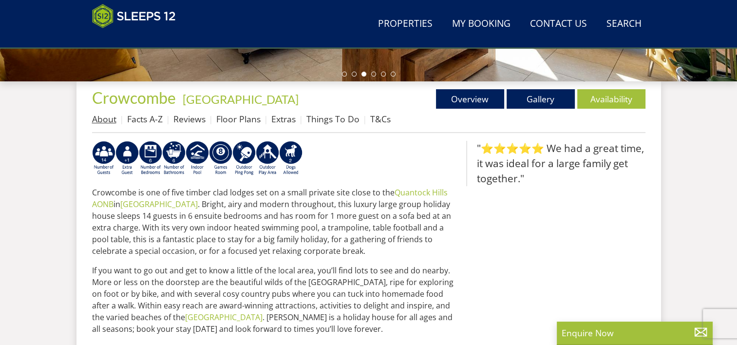
click at [98, 118] on link "About" at bounding box center [104, 119] width 24 height 12
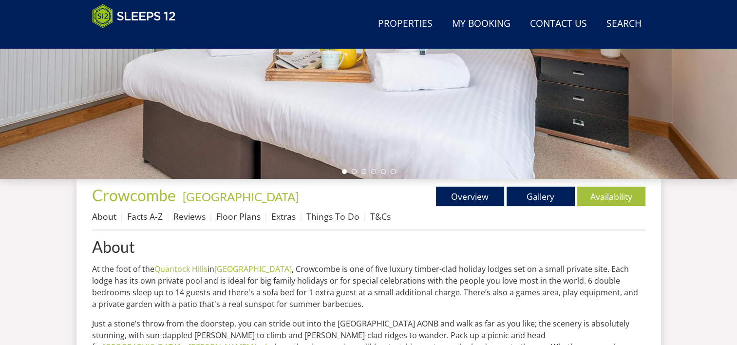
scroll to position [195, 0]
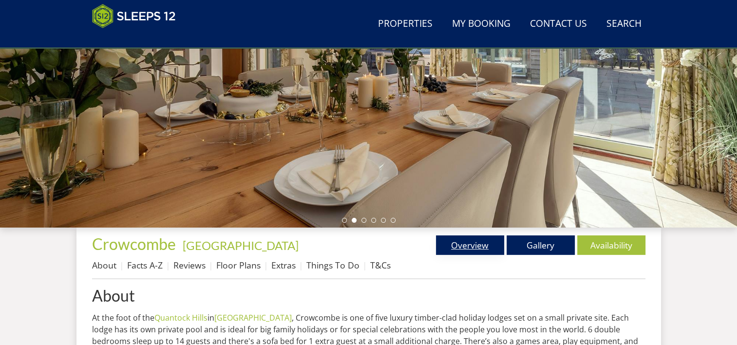
click at [461, 251] on link "Overview" at bounding box center [470, 244] width 68 height 19
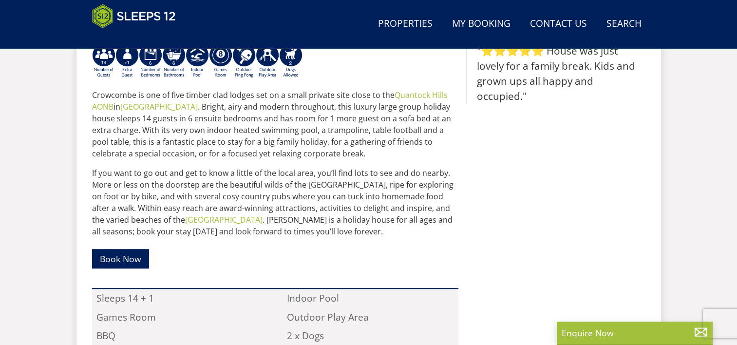
scroll to position [731, 0]
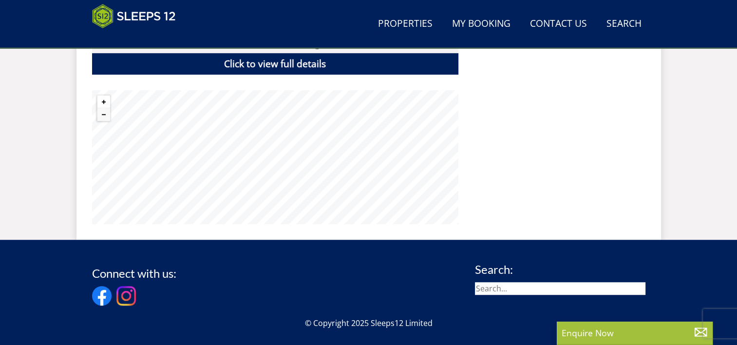
click at [102, 100] on button "Zoom in" at bounding box center [103, 101] width 13 height 13
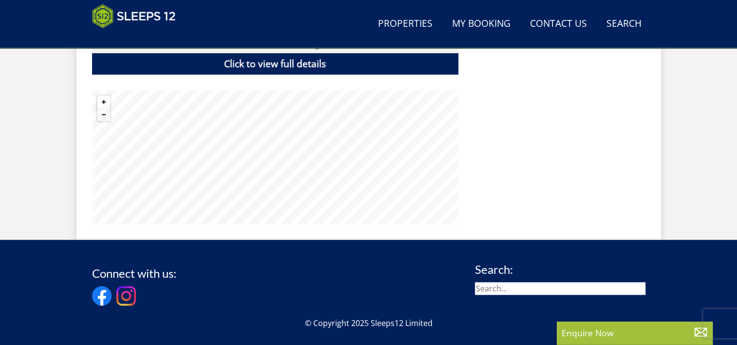
click at [102, 100] on button "Zoom in" at bounding box center [103, 101] width 13 height 13
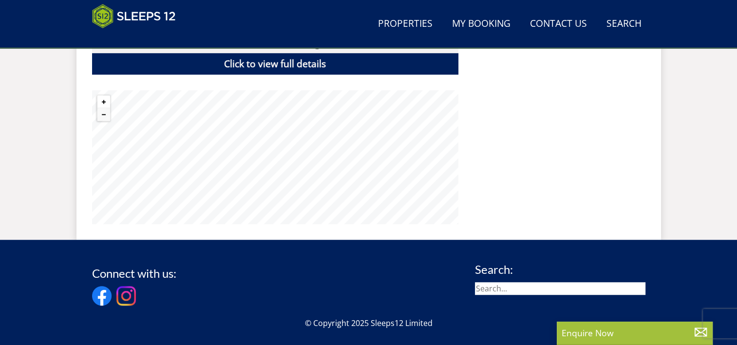
click at [102, 100] on button "Zoom in" at bounding box center [103, 101] width 13 height 13
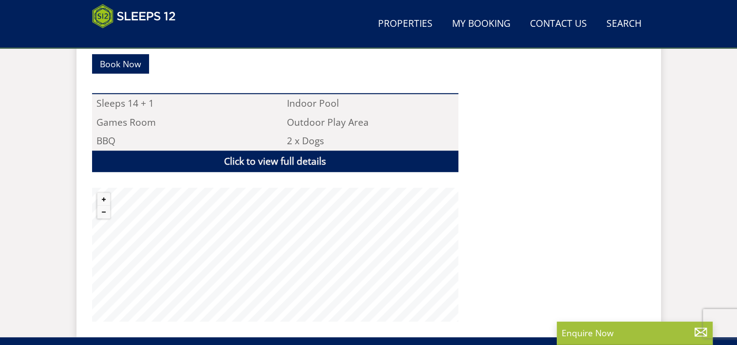
scroll to position [780, 0]
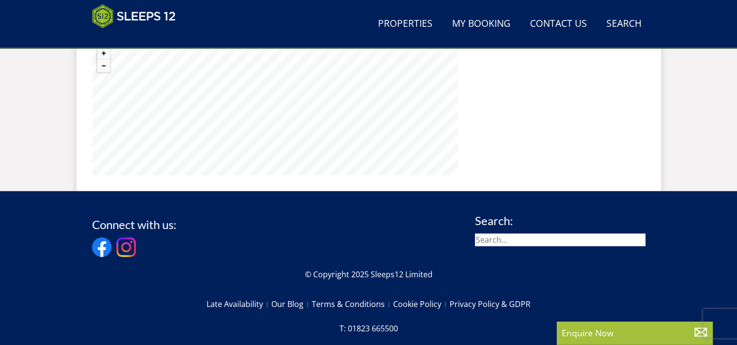
click at [654, 338] on p "Enquire Now" at bounding box center [635, 332] width 146 height 13
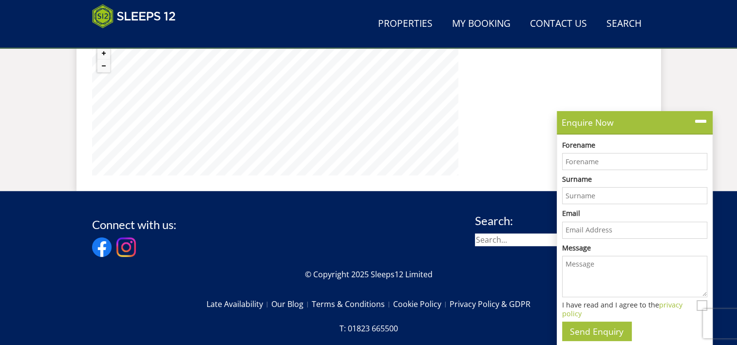
scroll to position [0, 0]
type input "[PERSON_NAME]"
type input "Burns"
type input "[EMAIL_ADDRESS][DOMAIN_NAME]"
click at [577, 265] on textarea "Message" at bounding box center [634, 275] width 145 height 41
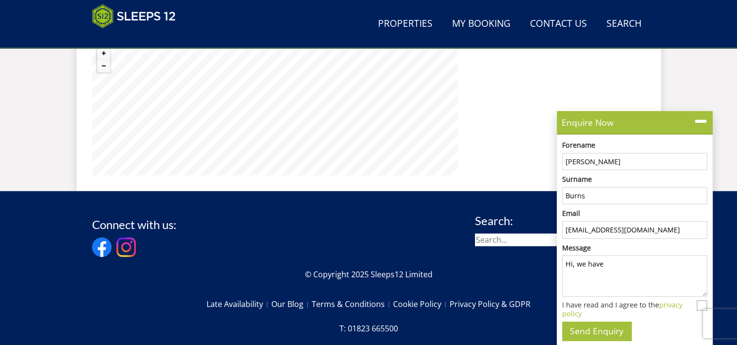
paste textarea "Booking: S46431 - Crowcombe"
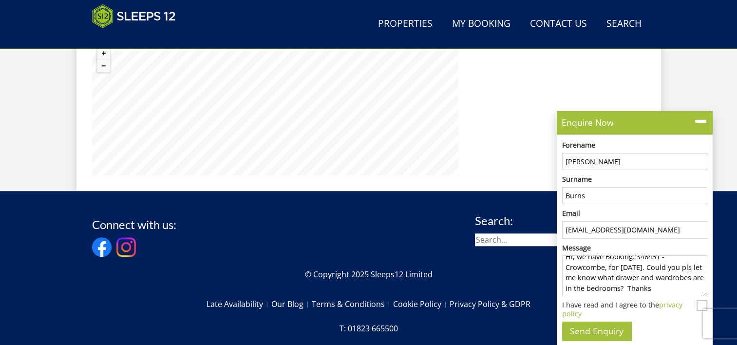
scroll to position [828, 0]
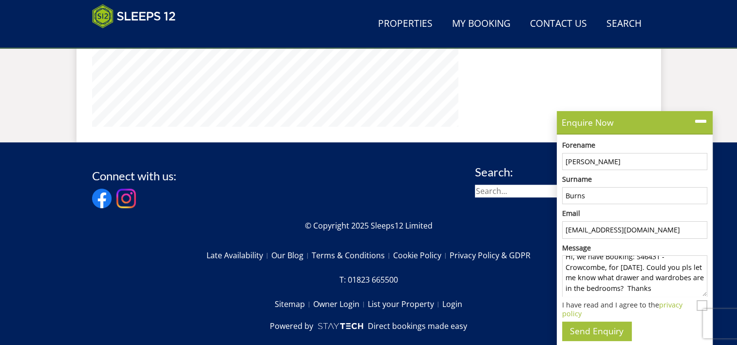
type textarea "Hi, we have Booking: S46431 - Crowcombe, for [DATE]. Could you pls let me know …"
click at [702, 306] on input "I have read and I agree to the privacy policy" at bounding box center [702, 305] width 11 height 11
checkbox input "true"
click at [574, 335] on button "Send Enquiry" at bounding box center [596, 331] width 69 height 19
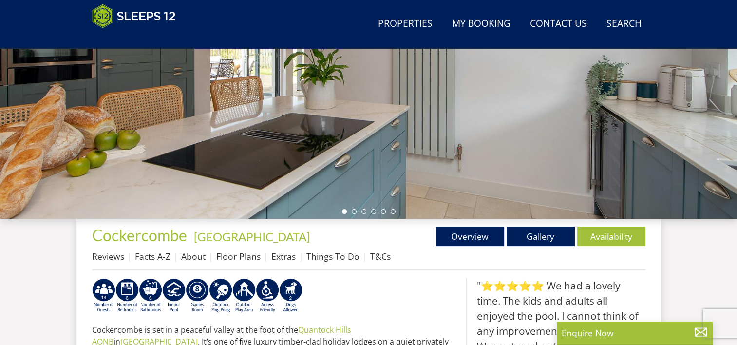
scroll to position [252, 0]
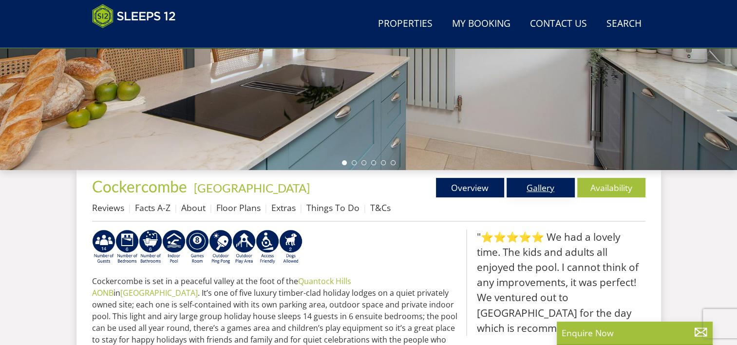
click at [537, 186] on link "Gallery" at bounding box center [541, 187] width 68 height 19
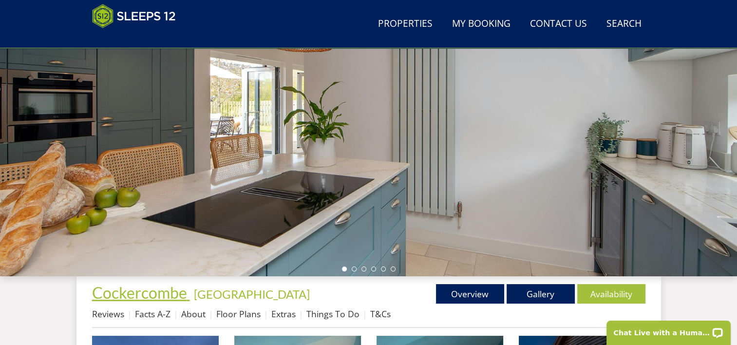
scroll to position [341, 0]
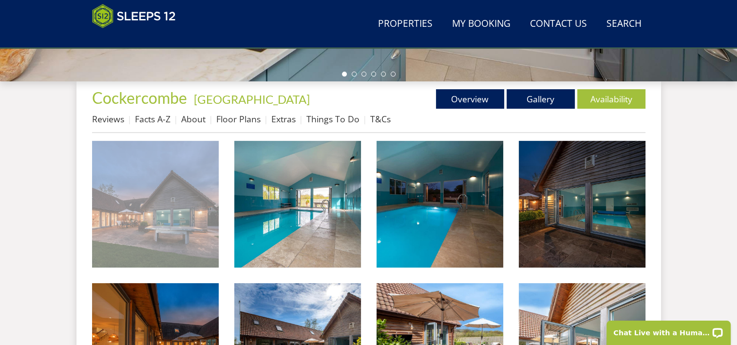
click at [166, 221] on img at bounding box center [155, 204] width 127 height 127
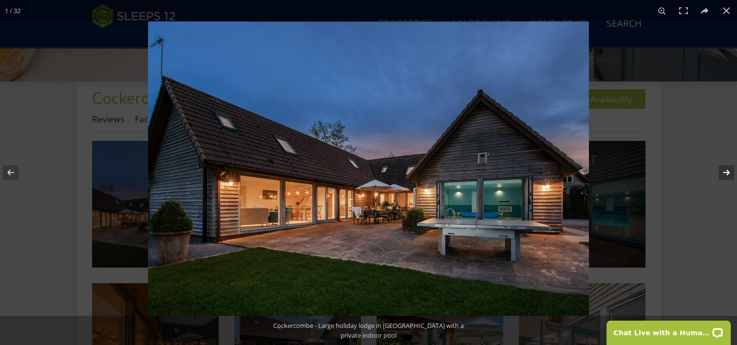
click at [726, 173] on button at bounding box center [720, 172] width 34 height 49
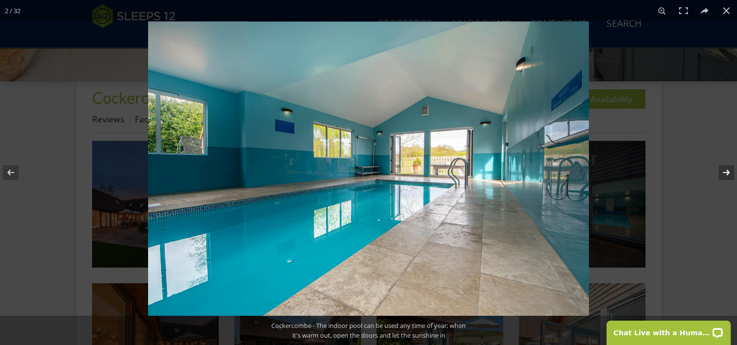
click at [726, 173] on button at bounding box center [720, 172] width 34 height 49
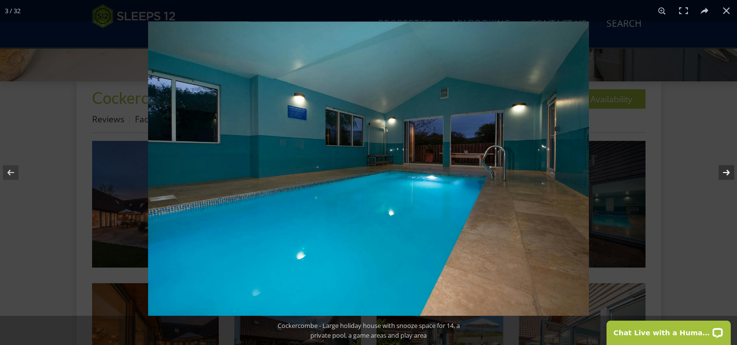
click at [726, 173] on button at bounding box center [720, 172] width 34 height 49
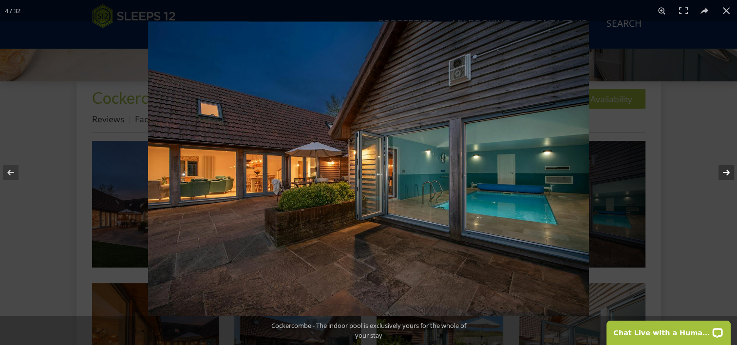
click at [726, 173] on button at bounding box center [720, 172] width 34 height 49
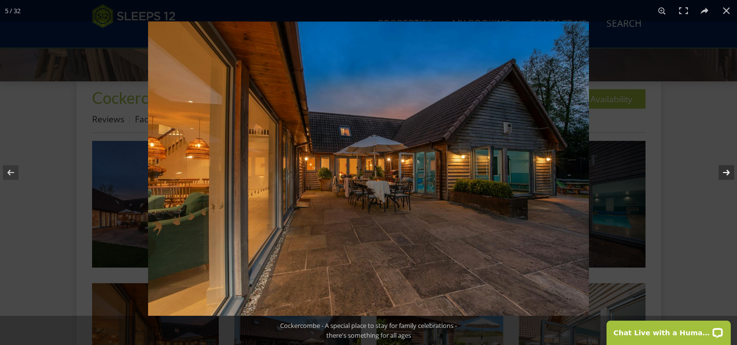
click at [726, 173] on button at bounding box center [720, 172] width 34 height 49
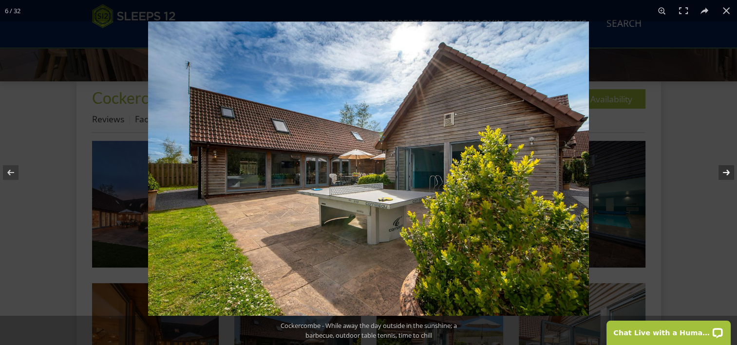
click at [726, 173] on button at bounding box center [720, 172] width 34 height 49
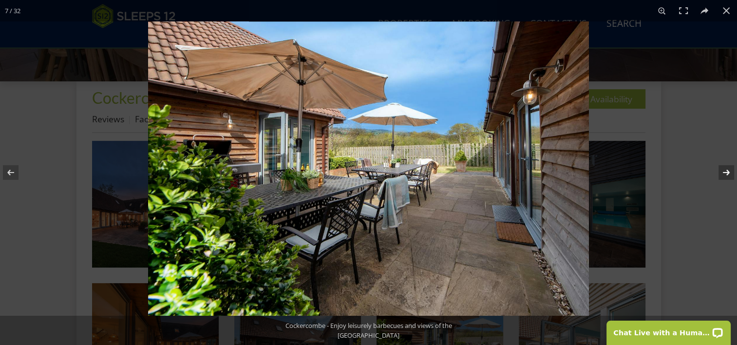
click at [726, 173] on button at bounding box center [720, 172] width 34 height 49
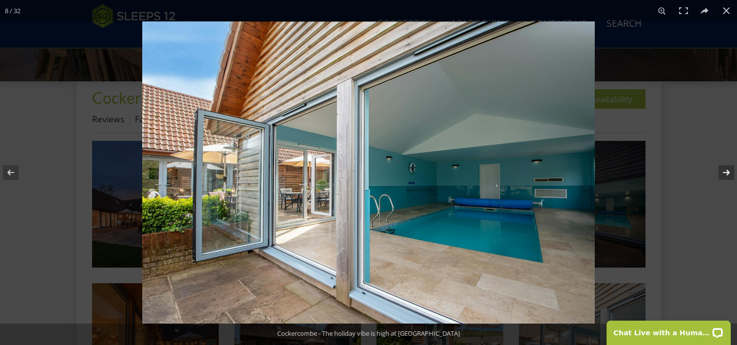
click at [726, 173] on button at bounding box center [720, 172] width 34 height 49
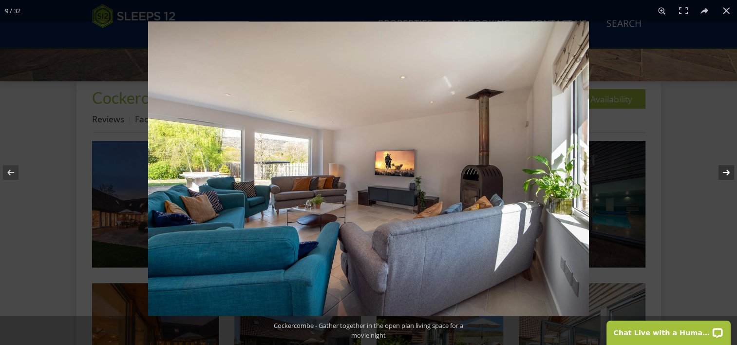
click at [726, 173] on button at bounding box center [720, 172] width 34 height 49
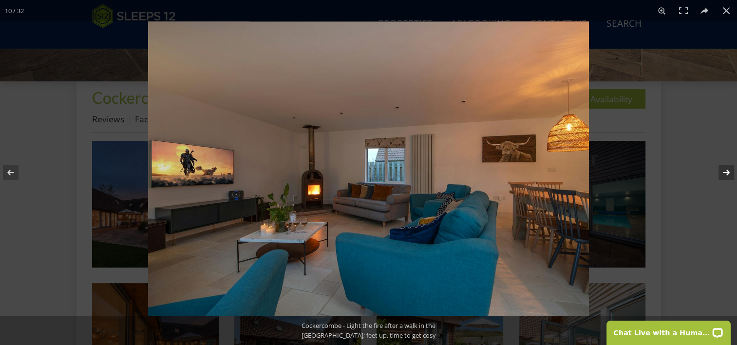
click at [726, 173] on button at bounding box center [720, 172] width 34 height 49
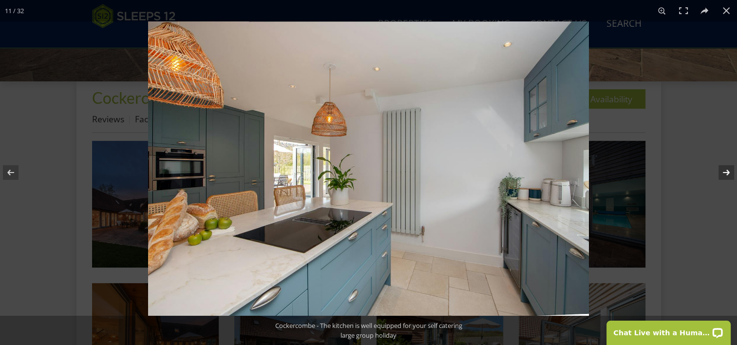
click at [726, 173] on button at bounding box center [720, 172] width 34 height 49
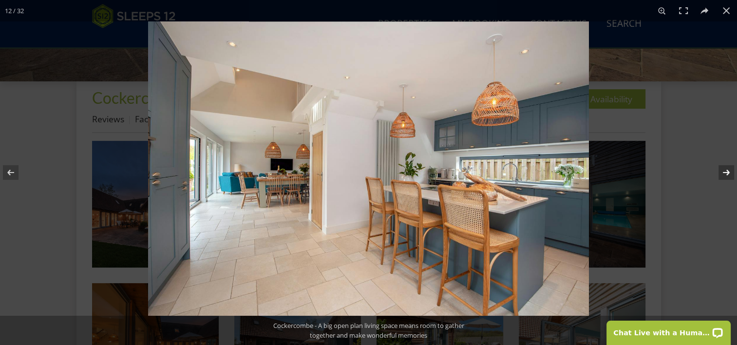
click at [726, 173] on button at bounding box center [720, 172] width 34 height 49
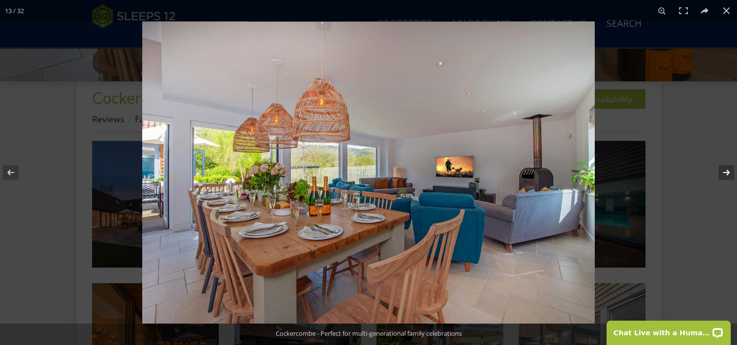
click at [728, 171] on button at bounding box center [720, 172] width 34 height 49
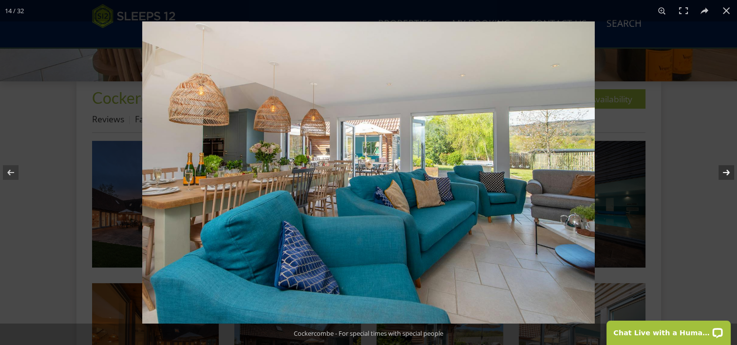
click at [728, 171] on button at bounding box center [720, 172] width 34 height 49
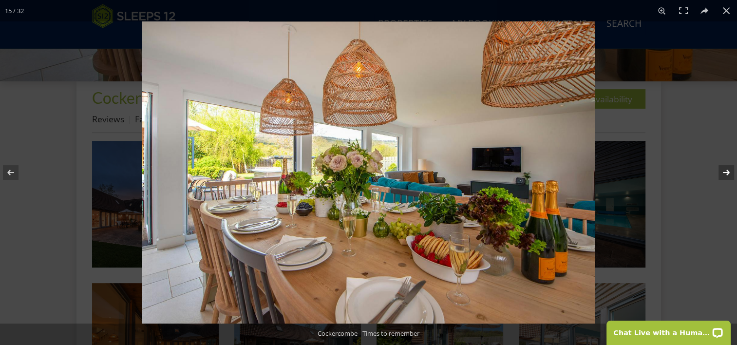
click at [728, 171] on button at bounding box center [720, 172] width 34 height 49
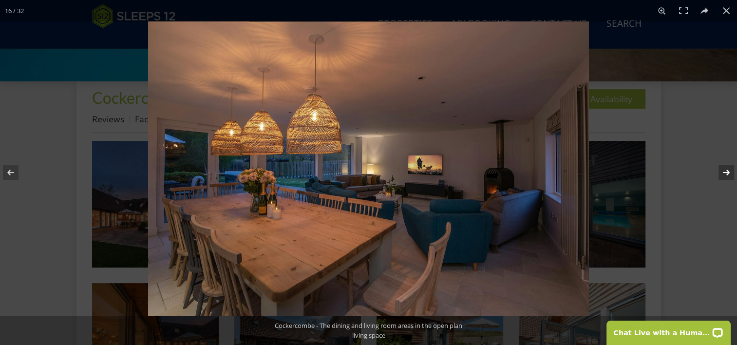
click at [728, 171] on button at bounding box center [720, 172] width 34 height 49
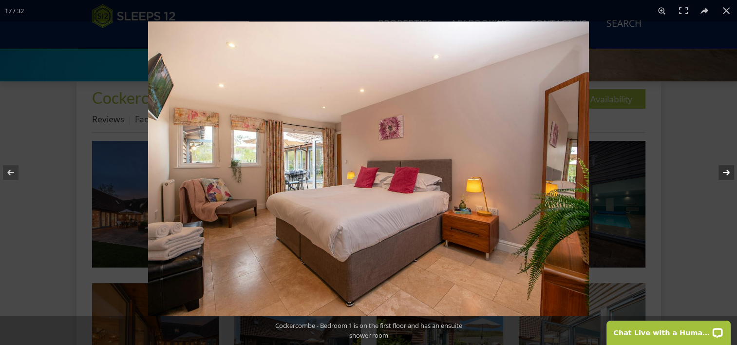
click at [728, 171] on button at bounding box center [720, 172] width 34 height 49
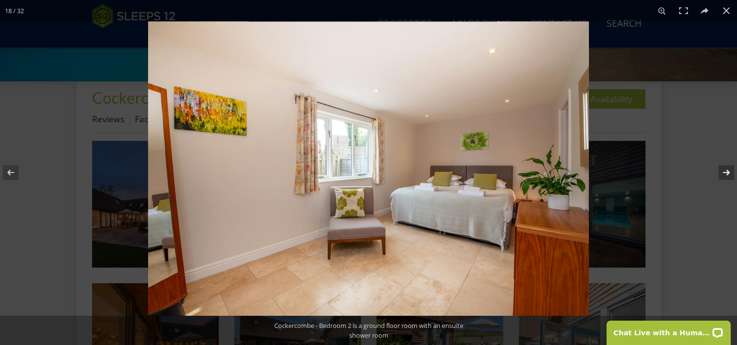
click at [728, 171] on button at bounding box center [720, 172] width 34 height 49
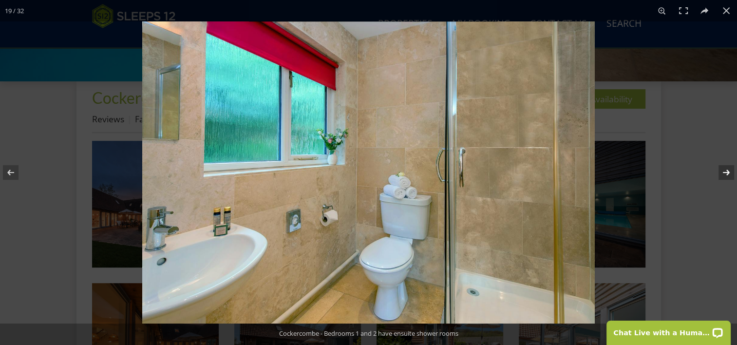
click at [728, 171] on button at bounding box center [720, 172] width 34 height 49
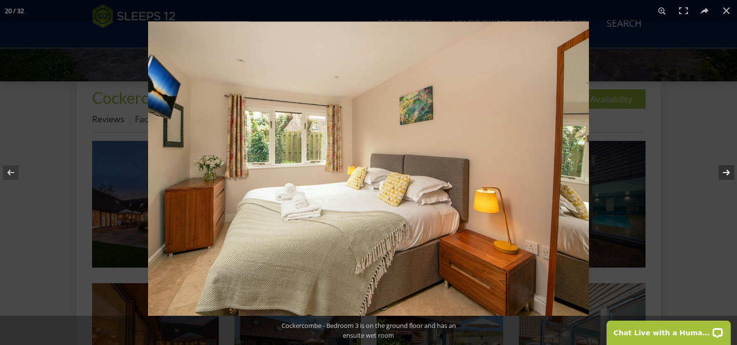
click at [728, 171] on button at bounding box center [720, 172] width 34 height 49
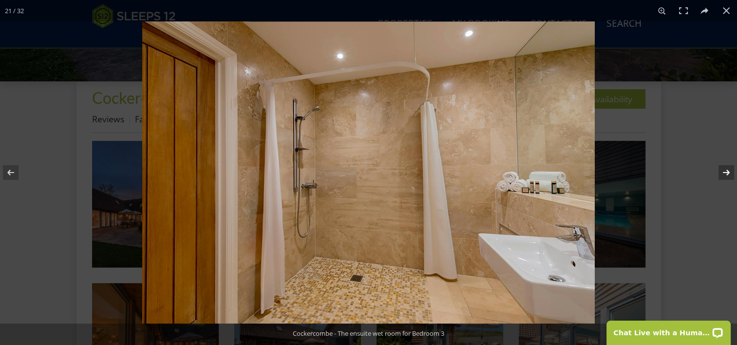
click at [728, 171] on button at bounding box center [720, 172] width 34 height 49
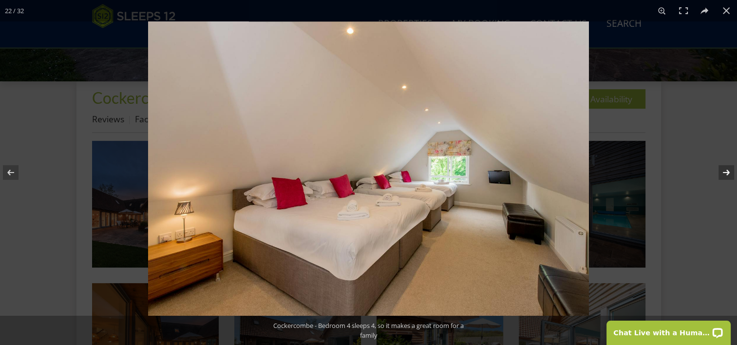
click at [728, 171] on button at bounding box center [720, 172] width 34 height 49
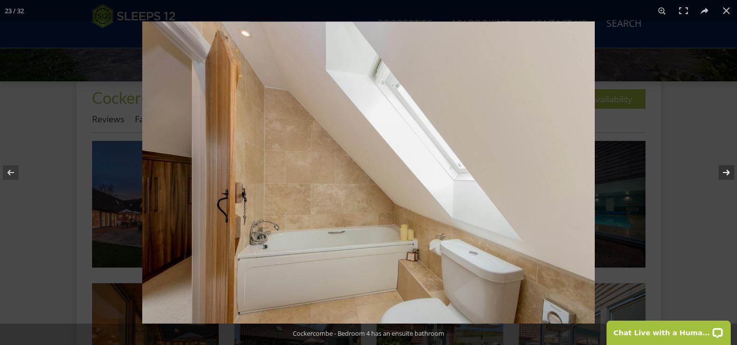
click at [728, 171] on button at bounding box center [720, 172] width 34 height 49
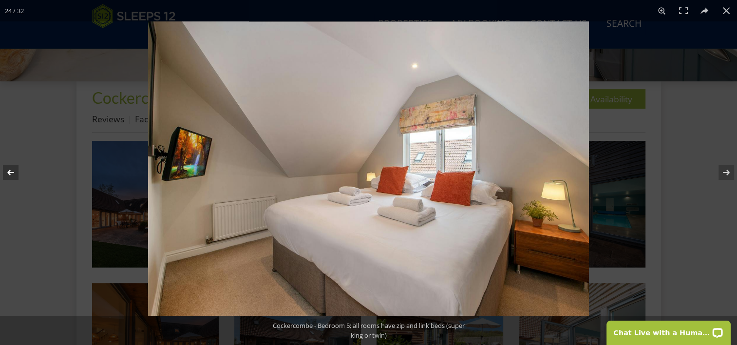
click at [19, 168] on button at bounding box center [17, 172] width 34 height 49
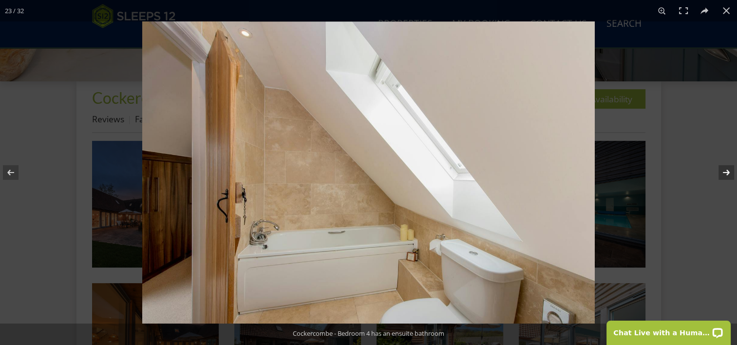
click at [725, 175] on button at bounding box center [720, 172] width 34 height 49
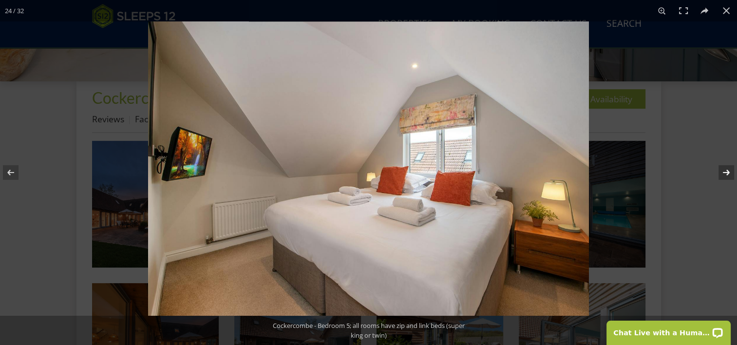
click at [725, 175] on button at bounding box center [720, 172] width 34 height 49
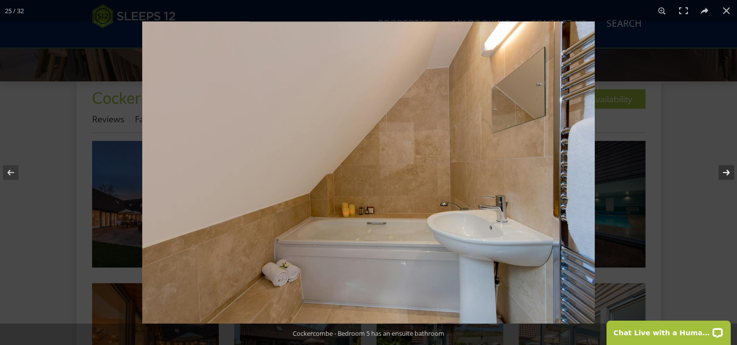
click at [725, 175] on button at bounding box center [720, 172] width 34 height 49
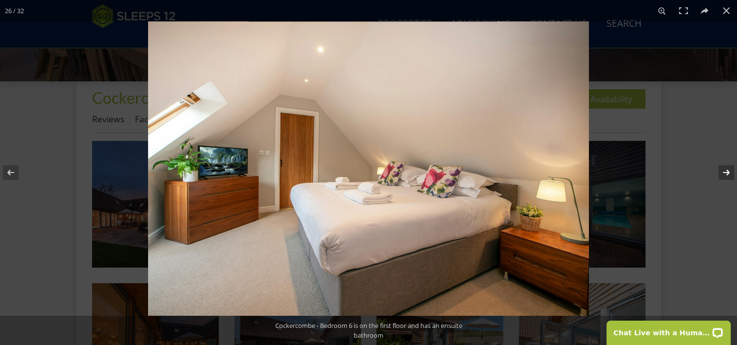
click at [725, 175] on button at bounding box center [720, 172] width 34 height 49
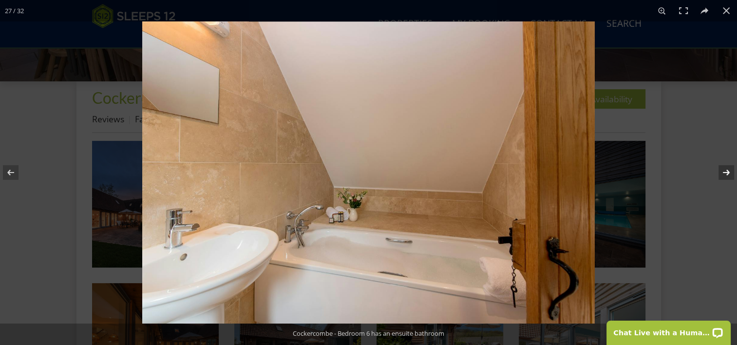
click at [725, 175] on button at bounding box center [720, 172] width 34 height 49
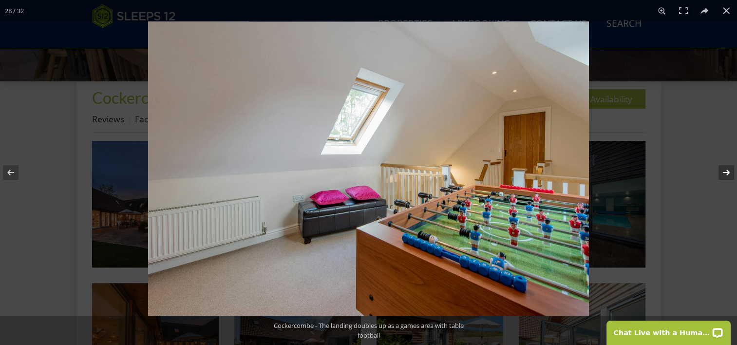
click at [725, 175] on button at bounding box center [720, 172] width 34 height 49
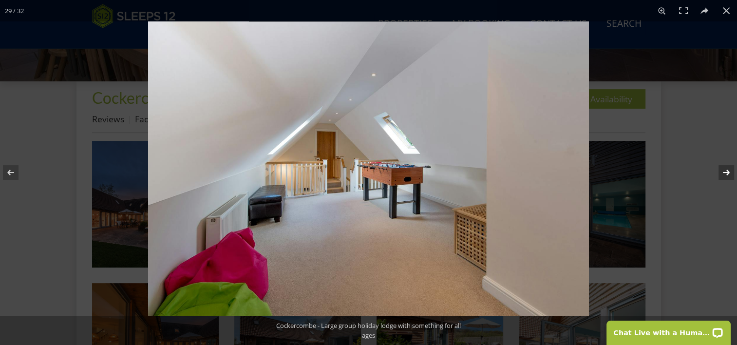
click at [725, 175] on button at bounding box center [720, 172] width 34 height 49
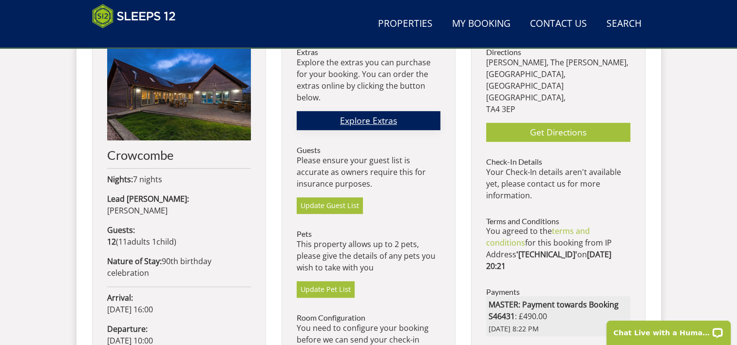
scroll to position [520, 0]
